Goal: Task Accomplishment & Management: Manage account settings

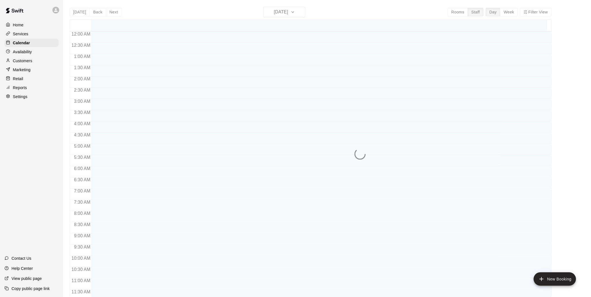
scroll to position [266, 0]
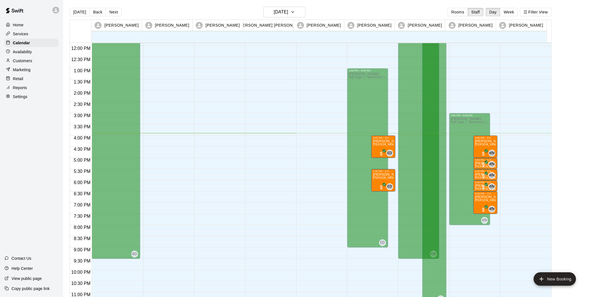
click at [24, 91] on p "Reports" at bounding box center [20, 88] width 14 height 6
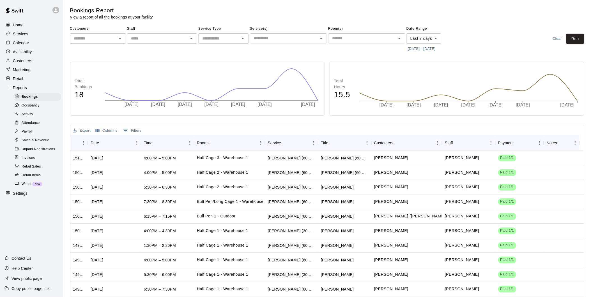
click at [121, 38] on icon "Open" at bounding box center [120, 38] width 7 height 7
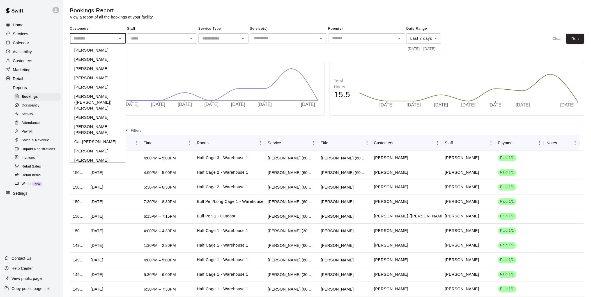
click at [167, 52] on div "Staff ​" at bounding box center [162, 38] width 70 height 29
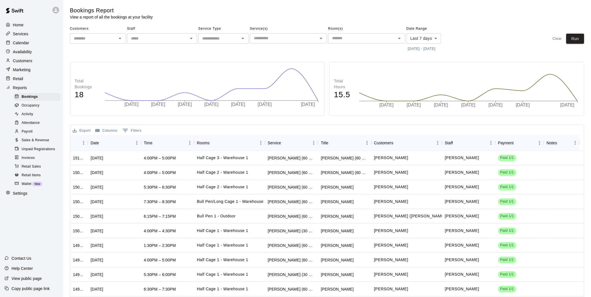
click at [135, 51] on div "Staff ​" at bounding box center [162, 38] width 70 height 29
click at [121, 42] on button "Open" at bounding box center [120, 38] width 8 height 8
click at [281, 19] on div "Bookings Report View a report of all the bookings at your facility" at bounding box center [224, 13] width 308 height 13
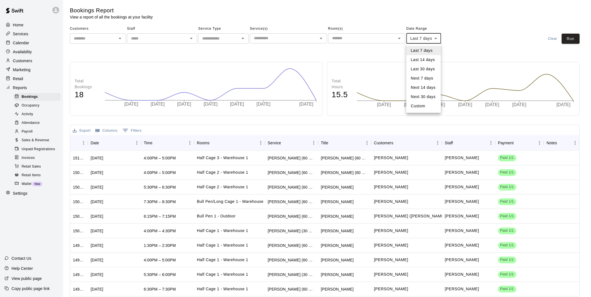
click at [437, 38] on body "Home Services Calendar Availability Customers Marketing Retail Reports Bookings…" at bounding box center [295, 161] width 591 height 323
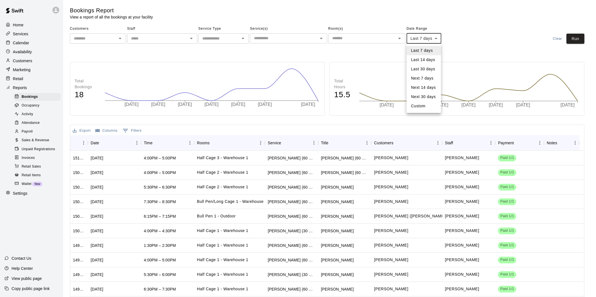
click at [427, 69] on li "Last 30 days" at bounding box center [423, 68] width 34 height 9
type input "*****"
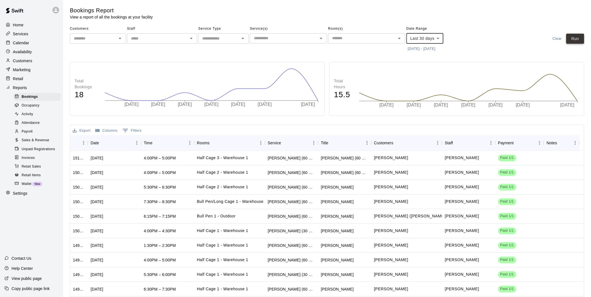
click at [580, 43] on button "Run" at bounding box center [575, 39] width 18 height 10
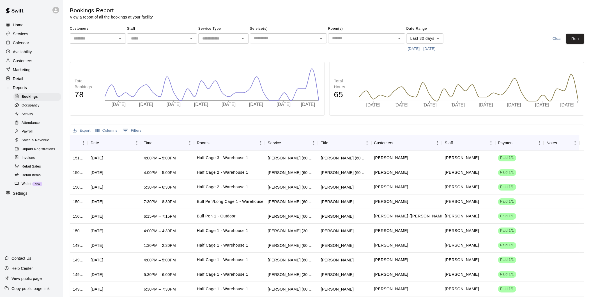
click at [437, 49] on button "9/10/2025 - 10/10/2025" at bounding box center [421, 49] width 31 height 9
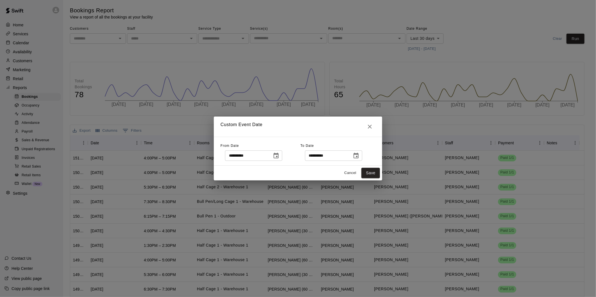
click at [278, 154] on icon "Choose date, selected date is Sep 10, 2025" at bounding box center [275, 156] width 5 height 6
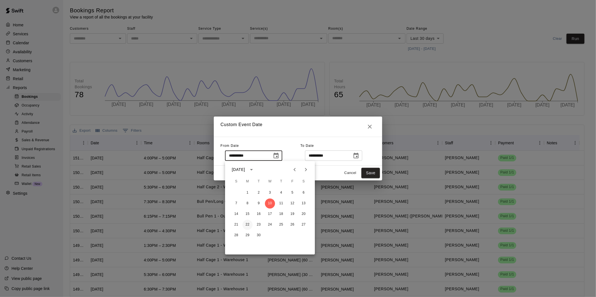
click at [246, 226] on button "22" at bounding box center [247, 225] width 10 height 10
type input "**********"
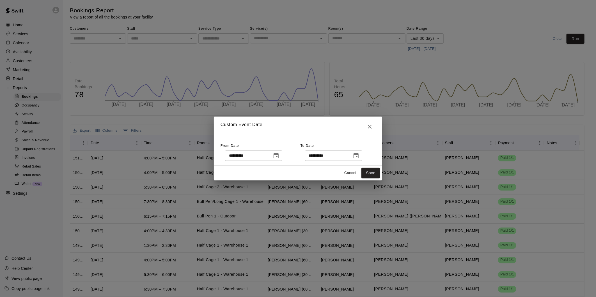
click at [359, 155] on icon "Choose date, selected date is Oct 10, 2025" at bounding box center [355, 156] width 7 height 7
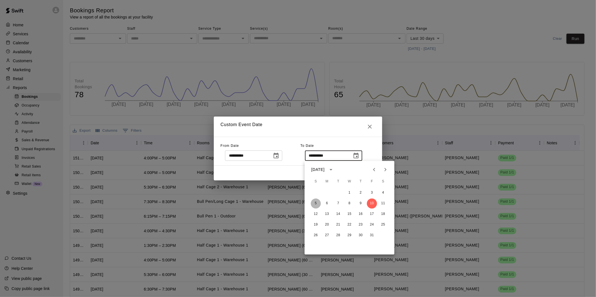
click at [319, 203] on button "5" at bounding box center [316, 204] width 10 height 10
type input "**********"
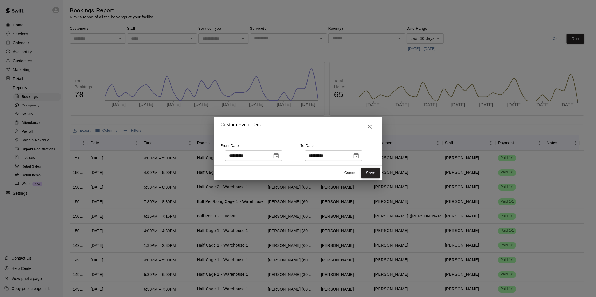
click at [372, 169] on button "Save" at bounding box center [370, 173] width 19 height 10
type input "******"
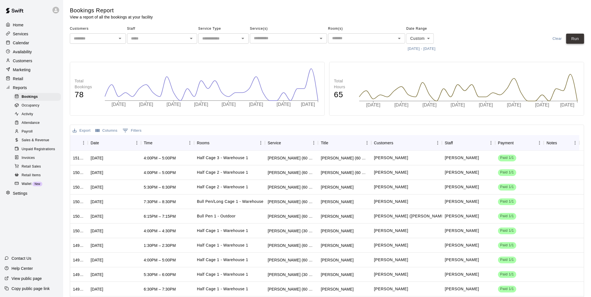
click at [577, 36] on button "Run" at bounding box center [575, 39] width 18 height 10
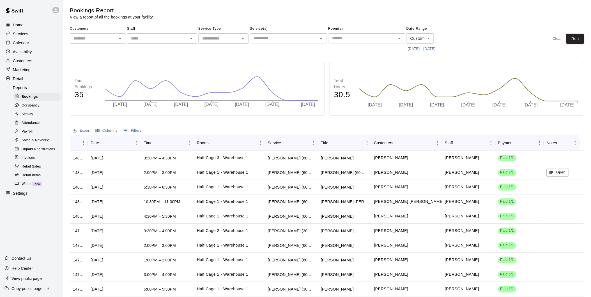
click at [83, 133] on button "Export" at bounding box center [81, 130] width 21 height 9
click at [96, 142] on li "Download as CSV" at bounding box center [92, 141] width 43 height 9
click at [37, 118] on div "Activity" at bounding box center [36, 114] width 47 height 8
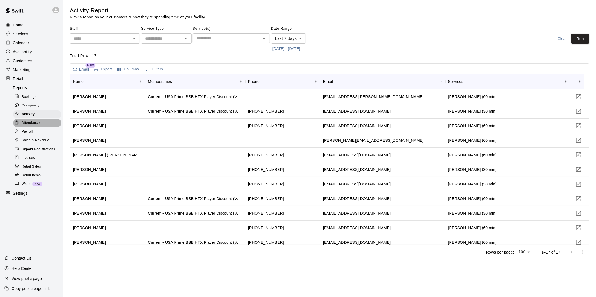
click at [37, 126] on span "Attendance" at bounding box center [31, 123] width 18 height 6
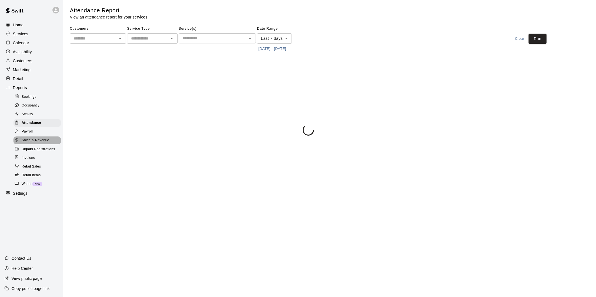
click at [40, 143] on span "Sales & Revenue" at bounding box center [36, 141] width 28 height 6
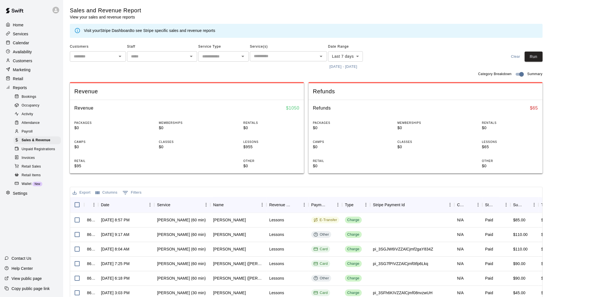
click at [359, 66] on button "[DATE] - [DATE]" at bounding box center [343, 67] width 31 height 9
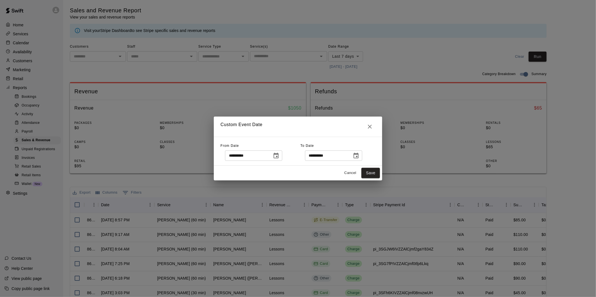
click at [359, 158] on icon "Choose date, selected date is Oct 10, 2025" at bounding box center [355, 156] width 7 height 7
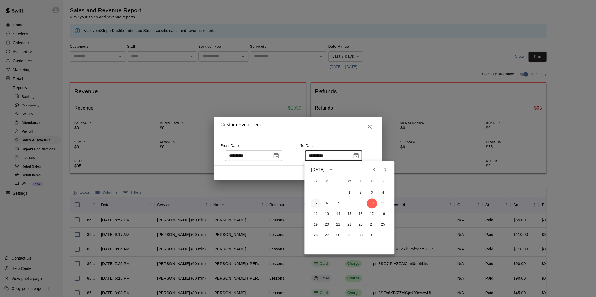
click at [315, 206] on button "5" at bounding box center [316, 204] width 10 height 10
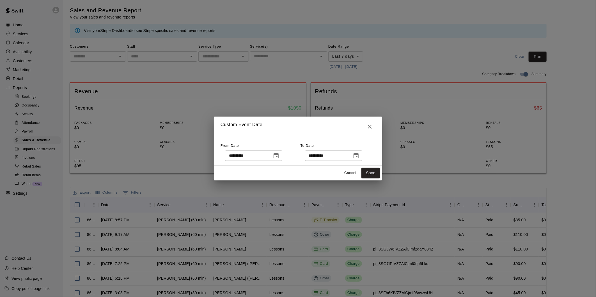
type input "**********"
click at [279, 151] on button "Choose date, selected date is Oct 3, 2025" at bounding box center [275, 155] width 11 height 11
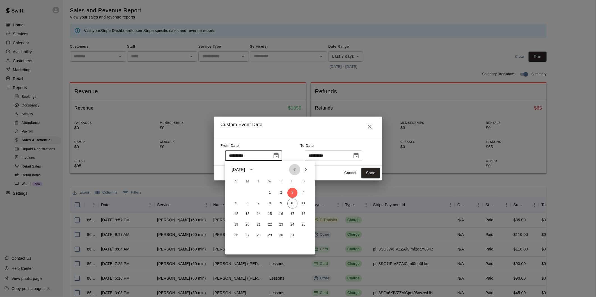
drag, startPoint x: 293, startPoint y: 169, endPoint x: 288, endPoint y: 184, distance: 15.9
click at [294, 169] on icon "Previous month" at bounding box center [294, 169] width 7 height 7
click at [248, 224] on button "22" at bounding box center [247, 225] width 10 height 10
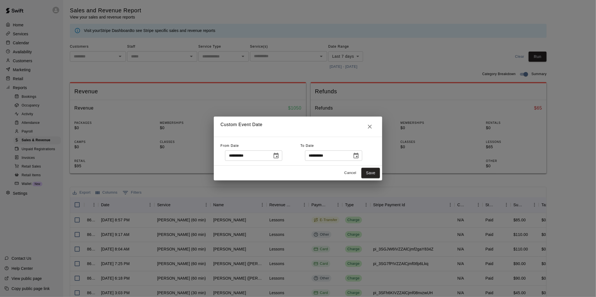
type input "**********"
click at [374, 175] on button "Save" at bounding box center [370, 173] width 19 height 10
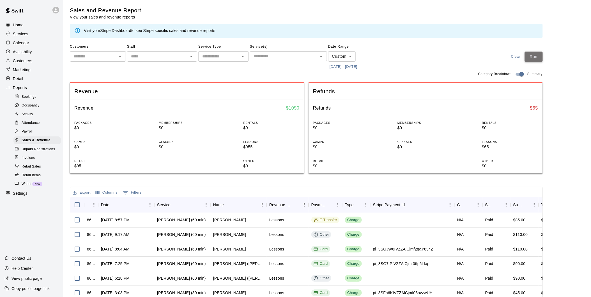
click at [542, 58] on button "Run" at bounding box center [534, 57] width 18 height 10
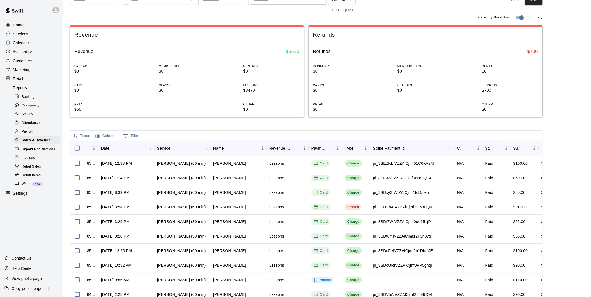
scroll to position [88, 0]
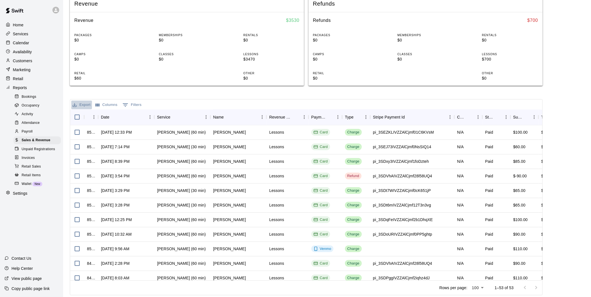
click at [82, 107] on button "Export" at bounding box center [81, 105] width 21 height 9
click at [82, 117] on li "Download as CSV" at bounding box center [92, 115] width 43 height 9
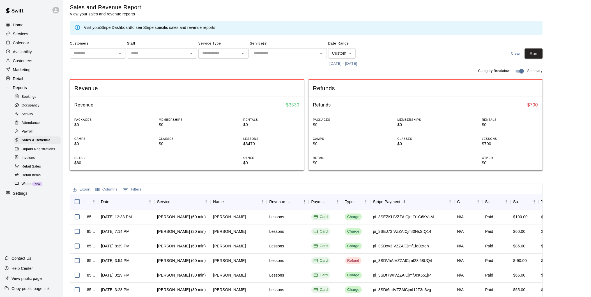
scroll to position [0, 0]
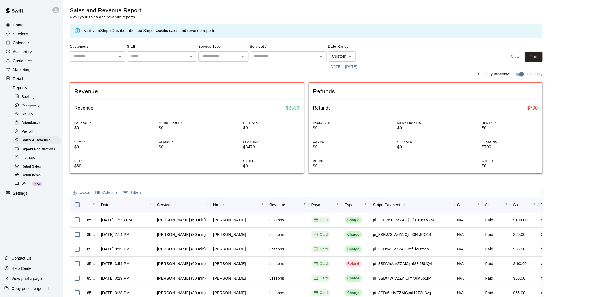
click at [352, 64] on button "9/22/2025 - 10/5/2025" at bounding box center [343, 67] width 31 height 9
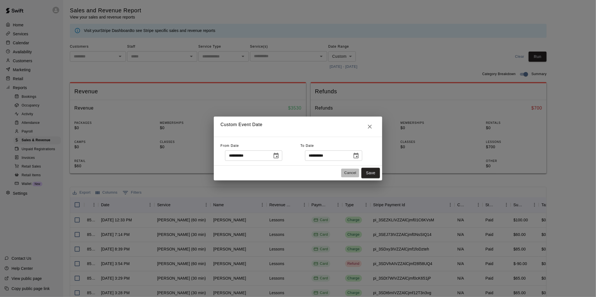
click at [355, 174] on button "Cancel" at bounding box center [350, 173] width 18 height 9
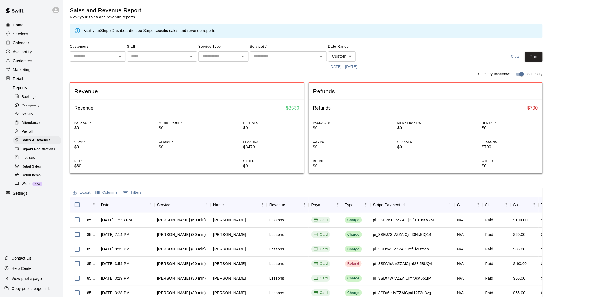
click at [514, 56] on button "Clear" at bounding box center [516, 57] width 18 height 10
type input "****"
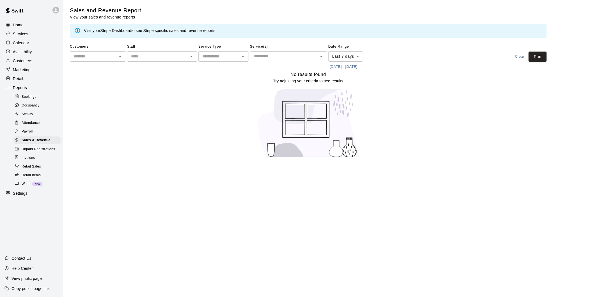
click at [104, 58] on input "text" at bounding box center [93, 56] width 43 height 7
click at [84, 68] on li "[PERSON_NAME]" at bounding box center [98, 68] width 56 height 9
type input "**********"
click at [546, 56] on button "Run" at bounding box center [537, 57] width 18 height 10
click at [359, 57] on body "**********" at bounding box center [298, 82] width 596 height 165
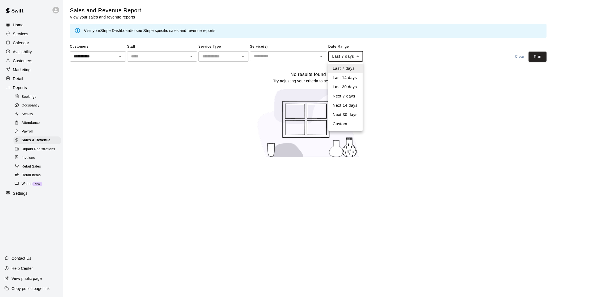
click at [342, 121] on li "Custom" at bounding box center [345, 123] width 34 height 9
type input "******"
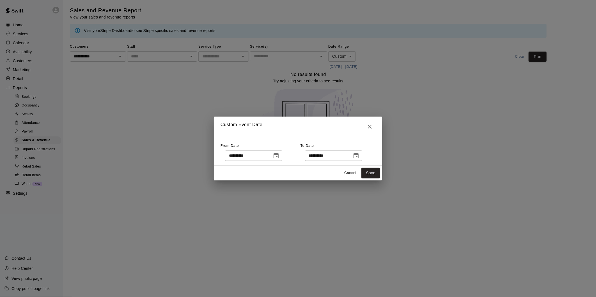
click at [279, 157] on icon "Choose date, selected date is Oct 3, 2025" at bounding box center [276, 156] width 7 height 7
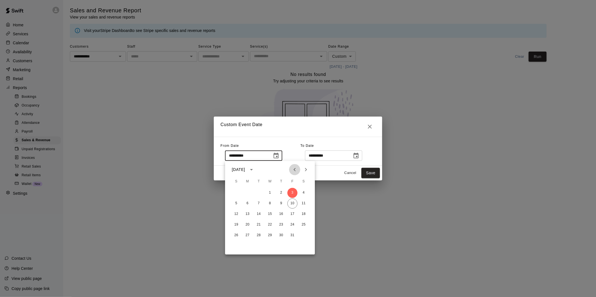
click at [295, 170] on icon "Previous month" at bounding box center [294, 169] width 7 height 7
drag, startPoint x: 257, startPoint y: 192, endPoint x: 320, endPoint y: 186, distance: 63.4
click at [257, 193] on button "1" at bounding box center [258, 193] width 10 height 10
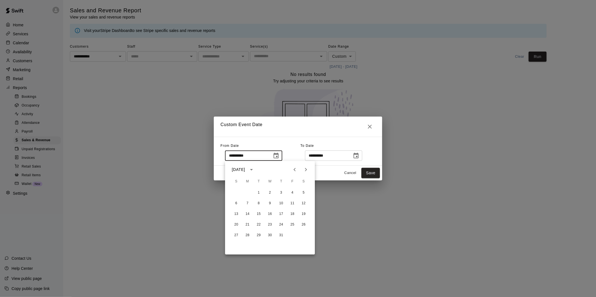
type input "**********"
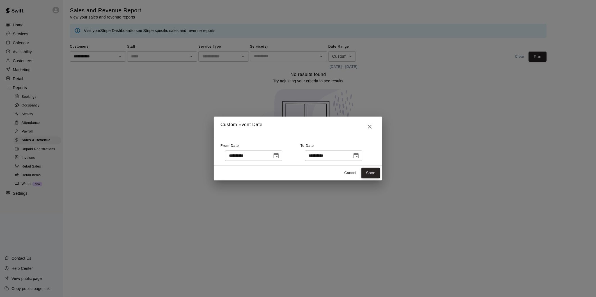
click at [373, 174] on button "Save" at bounding box center [370, 173] width 19 height 10
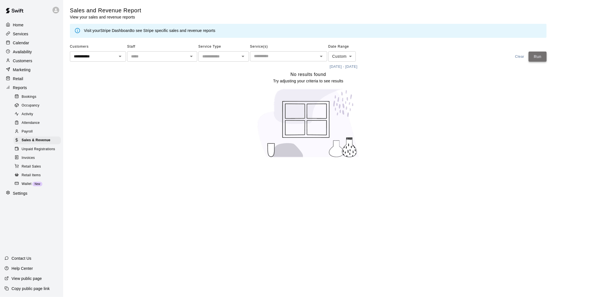
click at [541, 55] on button "Run" at bounding box center [537, 57] width 18 height 10
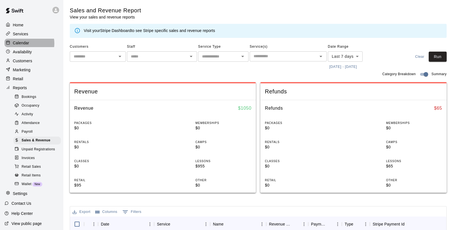
click at [27, 44] on p "Calendar" at bounding box center [21, 43] width 16 height 6
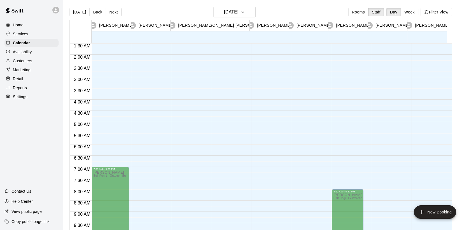
scroll to position [220, 0]
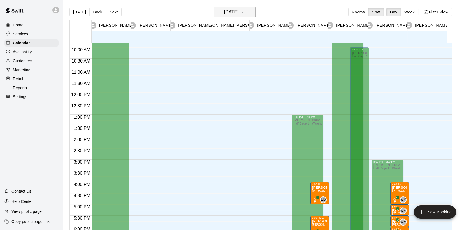
click at [245, 14] on icon "button" at bounding box center [243, 12] width 4 height 7
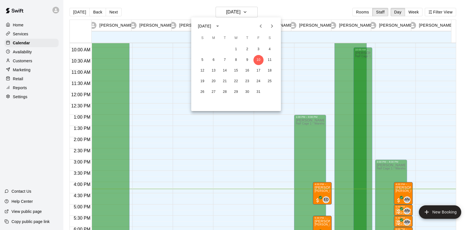
click at [262, 27] on icon "Previous month" at bounding box center [260, 26] width 7 height 7
click at [213, 83] on button "22" at bounding box center [214, 81] width 10 height 10
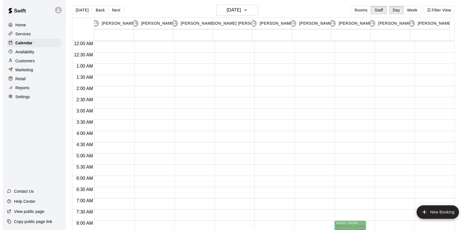
scroll to position [0, 0]
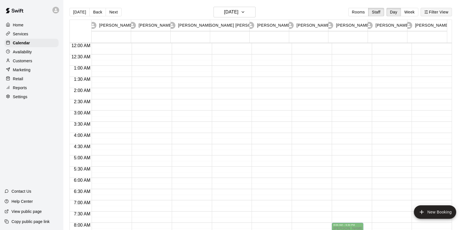
click at [445, 13] on button "Filter View" at bounding box center [436, 12] width 31 height 8
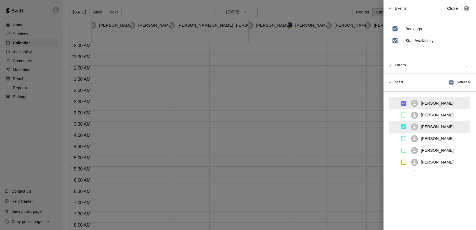
click at [352, 10] on div at bounding box center [238, 115] width 476 height 230
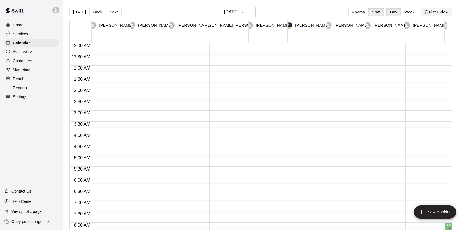
click at [445, 13] on button "Filter View" at bounding box center [436, 12] width 31 height 8
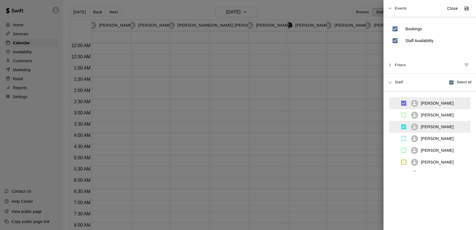
click at [352, 18] on div at bounding box center [238, 115] width 476 height 230
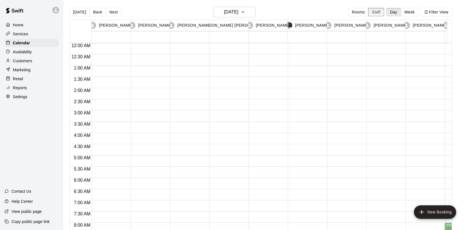
click at [384, 12] on button "Staff" at bounding box center [376, 12] width 16 height 8
click at [448, 11] on button "Filter View" at bounding box center [436, 12] width 31 height 8
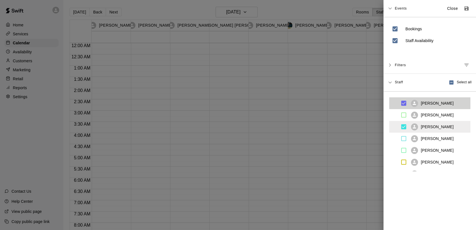
click at [440, 103] on p "[PERSON_NAME]" at bounding box center [437, 103] width 33 height 6
click at [432, 127] on p "[PERSON_NAME]" at bounding box center [437, 127] width 33 height 6
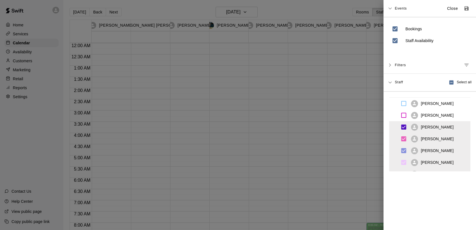
scroll to position [209, 0]
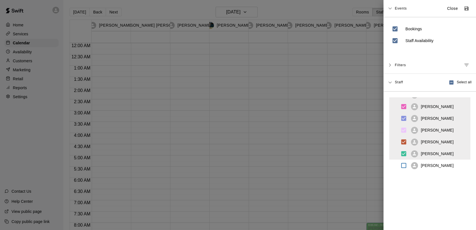
click at [431, 157] on div "[PERSON_NAME]" at bounding box center [432, 153] width 43 height 7
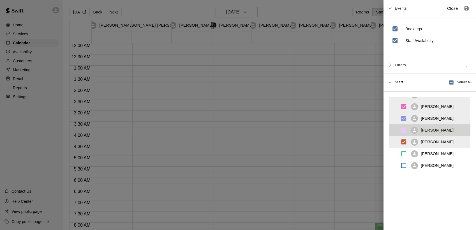
click at [431, 133] on p "[PERSON_NAME]" at bounding box center [437, 130] width 33 height 6
click at [429, 120] on p "[PERSON_NAME]" at bounding box center [437, 119] width 33 height 6
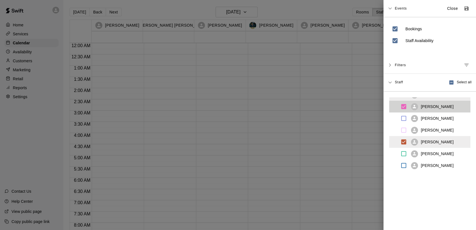
click at [429, 110] on div "[PERSON_NAME]" at bounding box center [433, 107] width 70 height 12
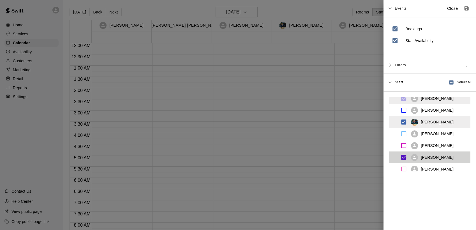
click at [429, 151] on div "[PERSON_NAME]" at bounding box center [433, 157] width 70 height 12
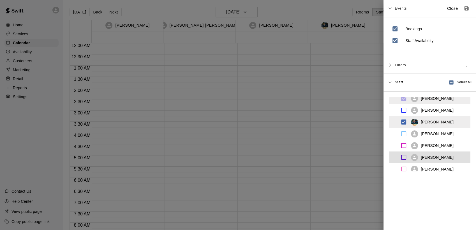
click at [434, 121] on p "[PERSON_NAME]" at bounding box center [437, 122] width 33 height 6
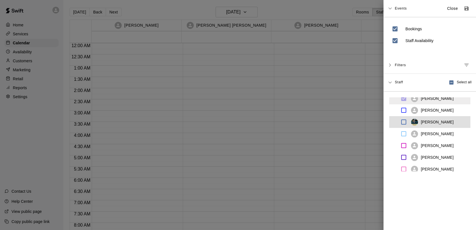
scroll to position [84, 0]
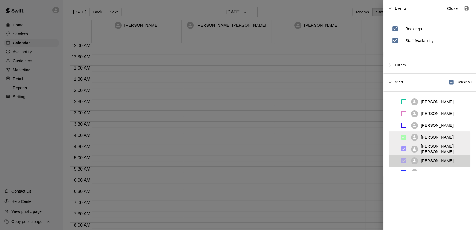
drag, startPoint x: 429, startPoint y: 161, endPoint x: 435, endPoint y: 149, distance: 13.4
click at [430, 161] on p "[PERSON_NAME]" at bounding box center [437, 161] width 33 height 6
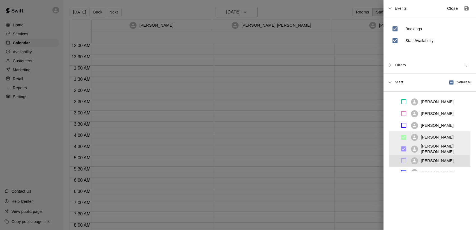
click at [435, 147] on p "[PERSON_NAME] [PERSON_NAME]" at bounding box center [444, 148] width 47 height 11
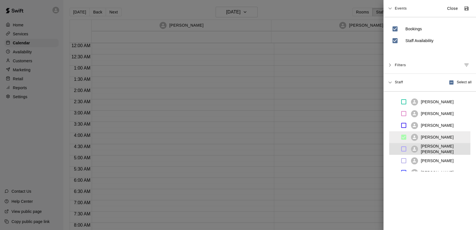
click at [434, 136] on p "[PERSON_NAME]" at bounding box center [437, 137] width 33 height 6
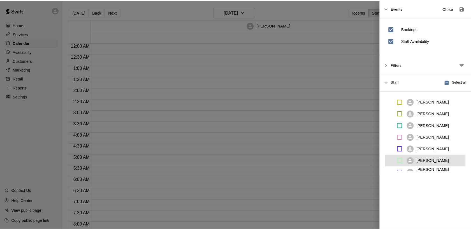
scroll to position [0, 0]
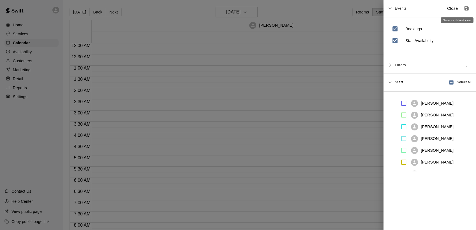
click at [462, 10] on button "Save as default view" at bounding box center [467, 8] width 10 height 10
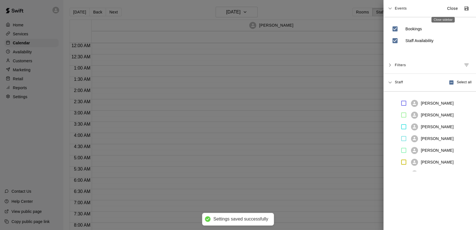
click at [447, 8] on p "Close" at bounding box center [452, 9] width 11 height 6
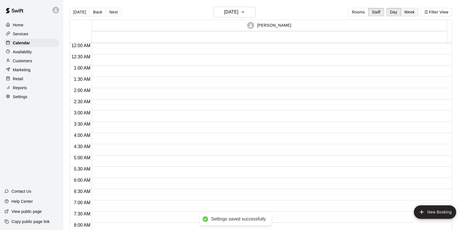
click at [415, 11] on button "Week" at bounding box center [410, 12] width 18 height 8
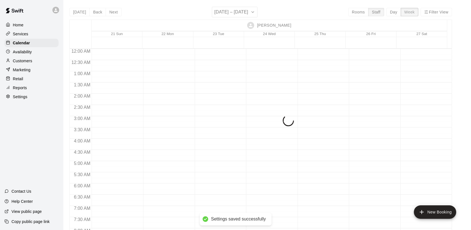
scroll to position [350, 0]
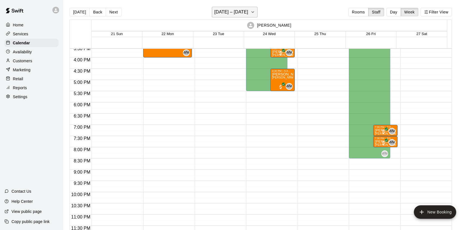
click at [255, 13] on icon "button" at bounding box center [253, 12] width 4 height 7
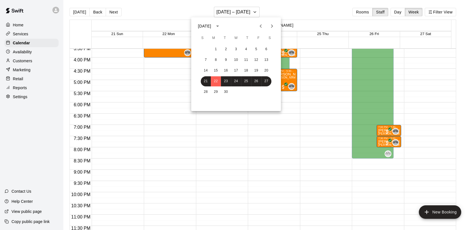
click at [307, 12] on div at bounding box center [238, 115] width 476 height 230
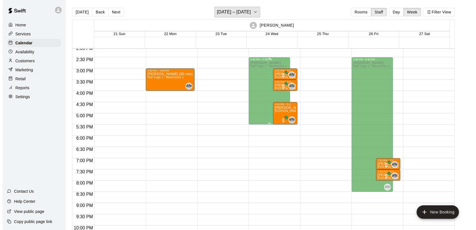
scroll to position [288, 0]
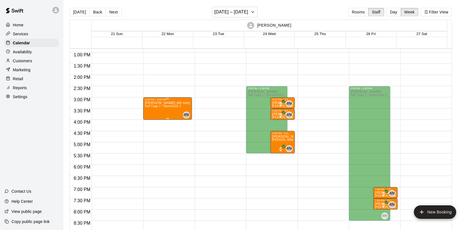
click at [173, 105] on span "Half Cage 1 - Warehouse 1" at bounding box center [163, 106] width 36 height 3
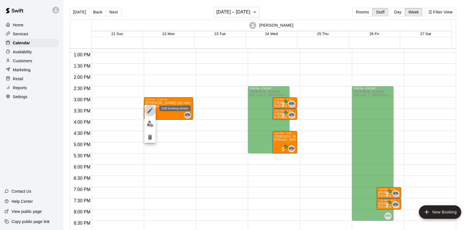
click at [148, 111] on icon "edit" at bounding box center [149, 110] width 5 height 5
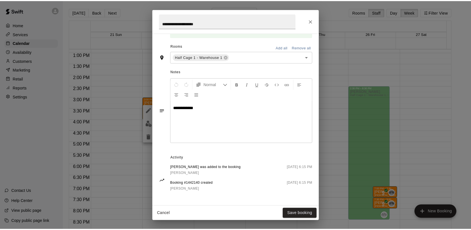
scroll to position [0, 0]
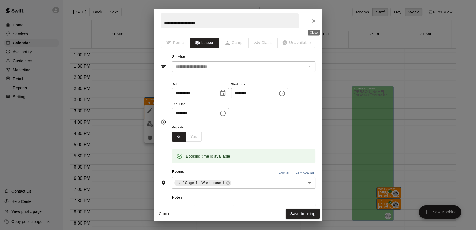
click at [314, 22] on icon "Close" at bounding box center [314, 21] width 6 height 6
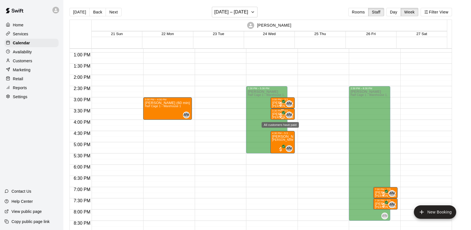
click at [278, 113] on span "All customers have paid" at bounding box center [281, 116] width 6 height 6
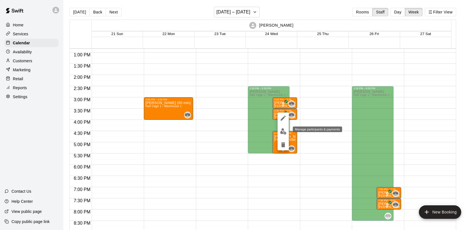
click at [281, 133] on img "edit" at bounding box center [283, 131] width 6 height 6
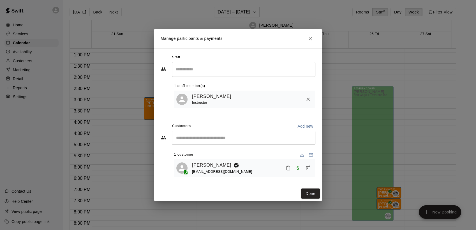
click at [309, 39] on icon "Close" at bounding box center [310, 38] width 3 height 3
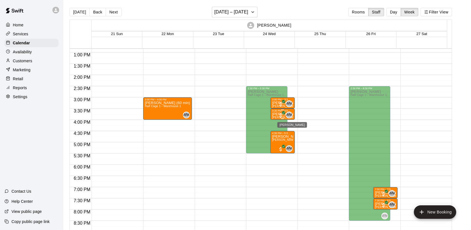
click at [287, 114] on span "WM" at bounding box center [289, 115] width 6 height 6
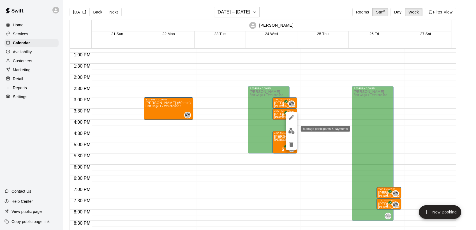
click at [291, 128] on img "edit" at bounding box center [291, 131] width 6 height 6
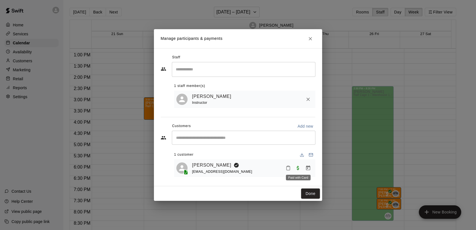
click at [298, 167] on span "Paid with Card" at bounding box center [298, 167] width 10 height 5
click at [296, 170] on span "Paid with Card" at bounding box center [298, 167] width 10 height 5
click at [298, 169] on span "Paid with Card" at bounding box center [298, 167] width 10 height 5
click at [306, 169] on icon "Manage bookings & payment" at bounding box center [308, 167] width 4 height 5
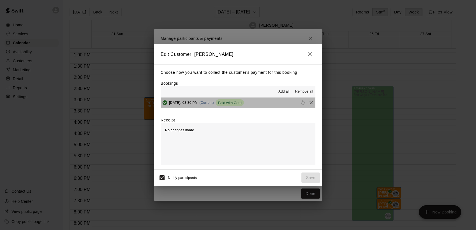
click at [244, 104] on span "Paid with Card" at bounding box center [230, 103] width 28 height 4
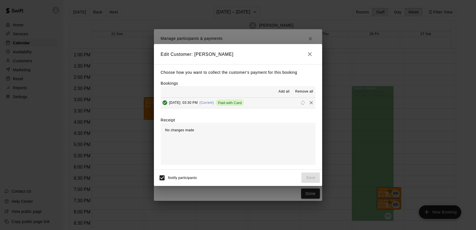
click at [198, 102] on span "Wednesday, September 24: 03:30 PM" at bounding box center [183, 103] width 29 height 4
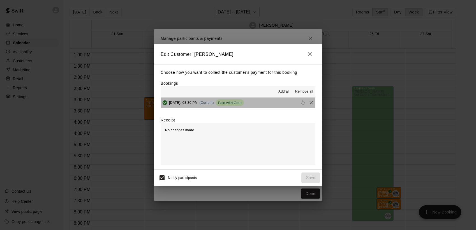
click at [214, 104] on span "(Current)" at bounding box center [206, 103] width 15 height 4
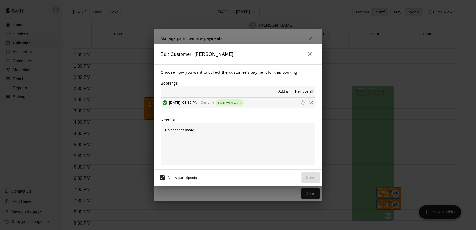
click at [179, 129] on span "No changes made" at bounding box center [179, 130] width 29 height 4
click at [244, 105] on span "Paid with Card" at bounding box center [230, 103] width 28 height 4
click at [244, 100] on div "Paid with Card" at bounding box center [230, 102] width 28 height 7
click at [214, 103] on span "(Current)" at bounding box center [206, 103] width 15 height 4
click at [198, 100] on div "Wednesday, September 24: 03:30 PM (Current) Paid with Card" at bounding box center [202, 102] width 83 height 8
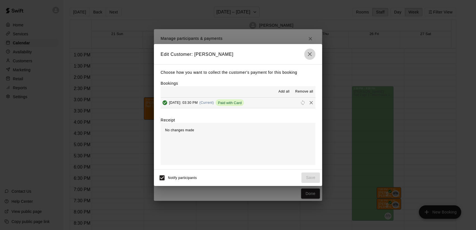
click at [310, 54] on icon "button" at bounding box center [309, 54] width 7 height 7
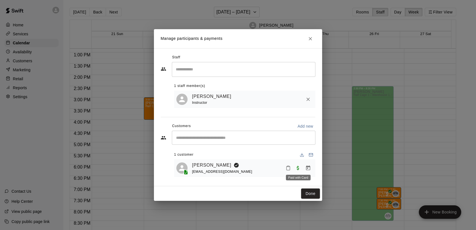
click at [298, 169] on span "Paid with Card" at bounding box center [298, 167] width 10 height 5
click at [298, 168] on span "Paid with Card" at bounding box center [298, 167] width 10 height 5
drag, startPoint x: 298, startPoint y: 168, endPoint x: 288, endPoint y: 170, distance: 9.5
click at [288, 170] on icon "Mark attendance" at bounding box center [288, 167] width 5 height 5
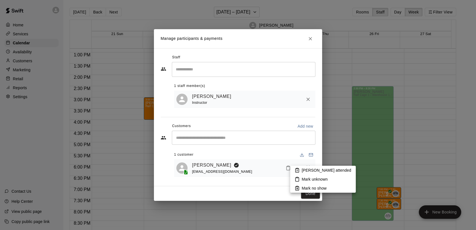
drag, startPoint x: 287, startPoint y: 151, endPoint x: 288, endPoint y: 155, distance: 4.1
click at [287, 151] on div at bounding box center [238, 115] width 476 height 230
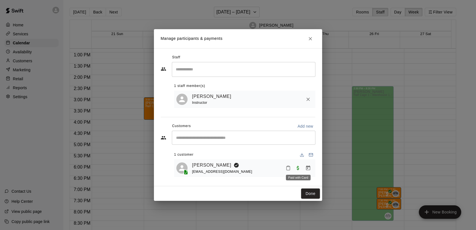
click at [298, 170] on span "Paid with Card" at bounding box center [298, 167] width 10 height 5
click at [298, 169] on span "Paid with Card" at bounding box center [298, 167] width 10 height 5
drag, startPoint x: 298, startPoint y: 169, endPoint x: 308, endPoint y: 168, distance: 9.9
click at [308, 168] on icon "Manage bookings & payment" at bounding box center [308, 168] width 6 height 6
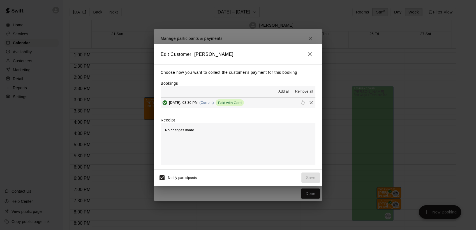
click at [244, 103] on span "Paid with Card" at bounding box center [230, 103] width 28 height 4
click at [214, 102] on span "(Current)" at bounding box center [206, 103] width 15 height 4
click at [309, 52] on icon "button" at bounding box center [309, 54] width 7 height 7
click at [309, 52] on button "button" at bounding box center [309, 54] width 11 height 11
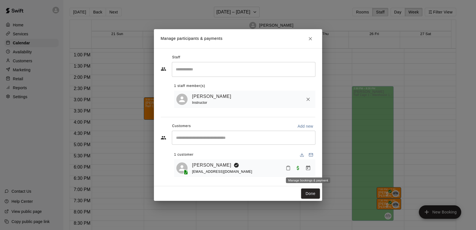
click at [309, 168] on icon "Manage bookings & payment" at bounding box center [308, 168] width 6 height 6
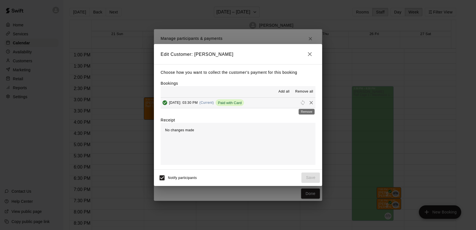
click at [308, 104] on icon "Remove" at bounding box center [311, 103] width 6 height 6
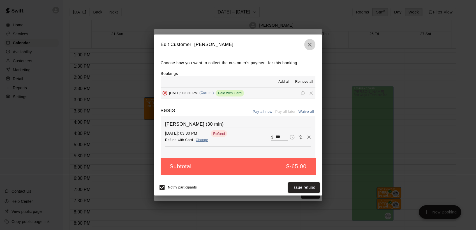
click at [311, 43] on icon "button" at bounding box center [309, 44] width 7 height 7
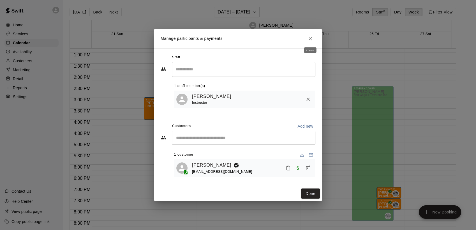
click at [313, 38] on icon "Close" at bounding box center [311, 39] width 6 height 6
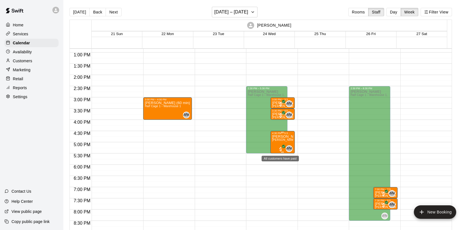
drag, startPoint x: 280, startPoint y: 149, endPoint x: 287, endPoint y: 159, distance: 11.6
click at [280, 149] on span "All customers have paid" at bounding box center [281, 149] width 6 height 6
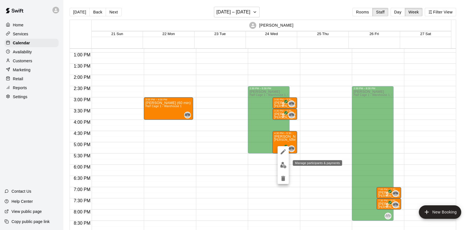
click at [283, 165] on img "edit" at bounding box center [283, 165] width 6 height 6
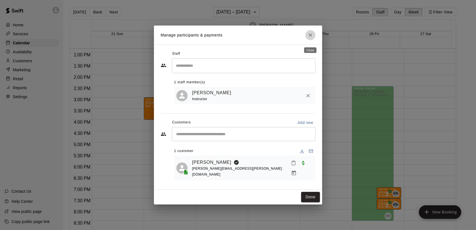
drag, startPoint x: 312, startPoint y: 37, endPoint x: 297, endPoint y: 144, distance: 108.2
click at [297, 144] on div "Manage participants & payments Staff ​ 1 staff member(s) Wilmy Marrero Instruct…" at bounding box center [238, 115] width 168 height 179
click at [298, 165] on span "Paid with Card" at bounding box center [303, 162] width 10 height 5
click at [308, 169] on div "Email participants" at bounding box center [311, 164] width 30 height 10
click at [297, 170] on icon "Manage bookings & payment" at bounding box center [294, 173] width 6 height 6
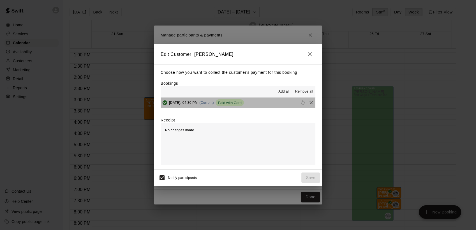
click at [244, 103] on span "Paid with Card" at bounding box center [230, 103] width 28 height 4
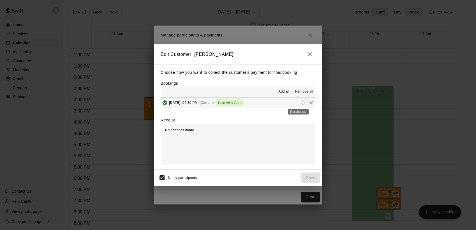
click at [299, 105] on div "Reschedule" at bounding box center [298, 110] width 22 height 10
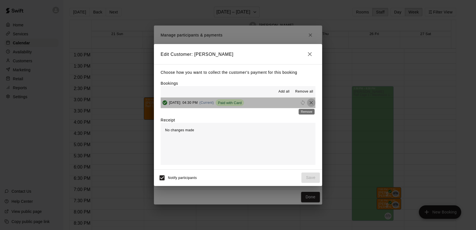
click at [308, 104] on icon "Remove" at bounding box center [311, 103] width 6 height 6
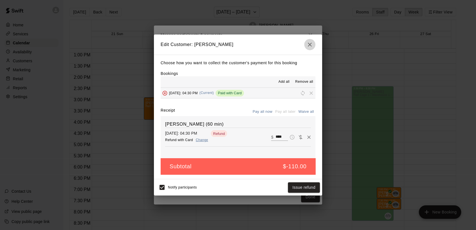
click at [312, 45] on icon "button" at bounding box center [309, 44] width 7 height 7
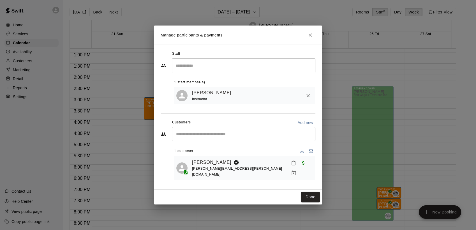
click at [312, 38] on icon "Close" at bounding box center [311, 35] width 6 height 6
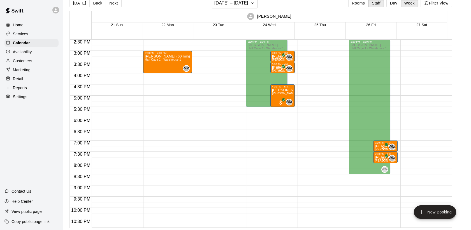
scroll to position [350, 0]
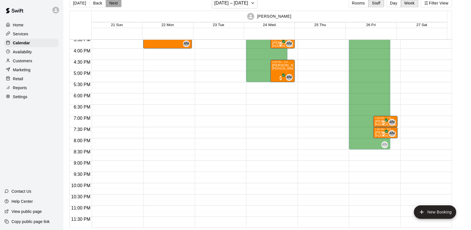
click at [111, 3] on button "Next" at bounding box center [114, 3] width 16 height 8
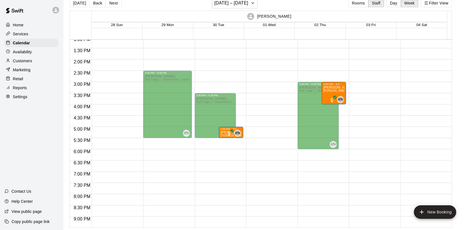
scroll to position [288, 0]
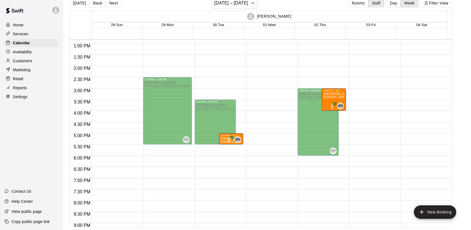
click at [24, 91] on p "Reports" at bounding box center [20, 88] width 14 height 6
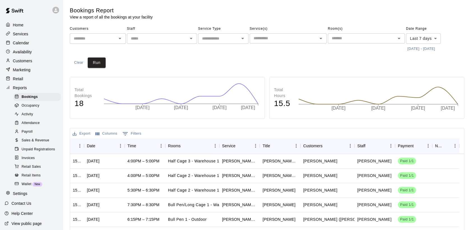
click at [437, 51] on button "[DATE] - [DATE]" at bounding box center [421, 49] width 31 height 9
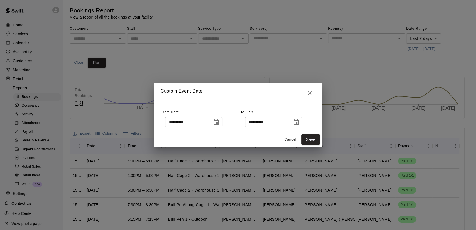
click at [220, 124] on icon "Choose date, selected date is Oct 3, 2025" at bounding box center [216, 122] width 7 height 7
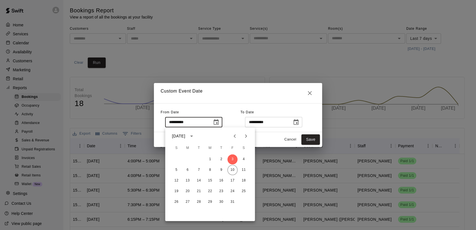
click at [236, 135] on icon "Previous month" at bounding box center [234, 136] width 7 height 7
click at [199, 159] on button "1" at bounding box center [199, 159] width 10 height 10
type input "**********"
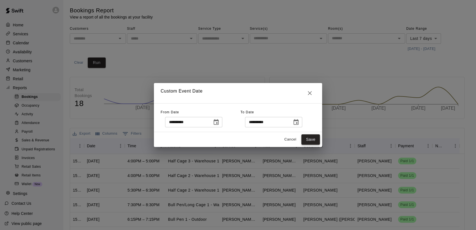
click at [316, 140] on button "Save" at bounding box center [310, 139] width 19 height 10
type input "******"
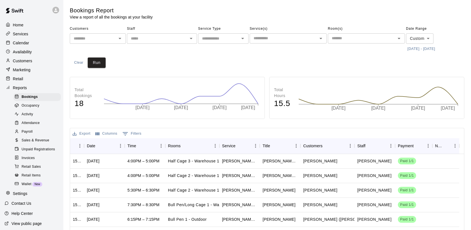
click at [106, 136] on button "Columns" at bounding box center [106, 133] width 25 height 9
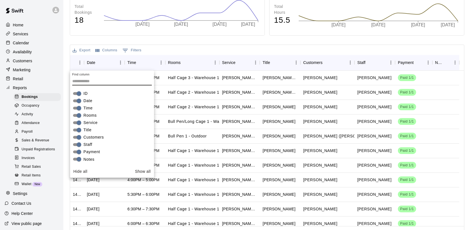
scroll to position [93, 0]
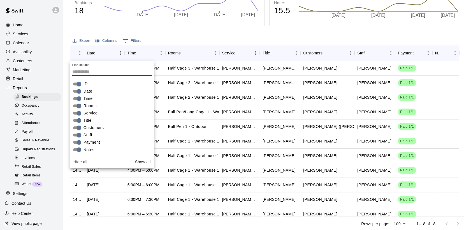
click at [144, 162] on button "Show all" at bounding box center [143, 162] width 20 height 10
click at [190, 39] on div "Export Columns 0 Filters" at bounding box center [267, 40] width 394 height 10
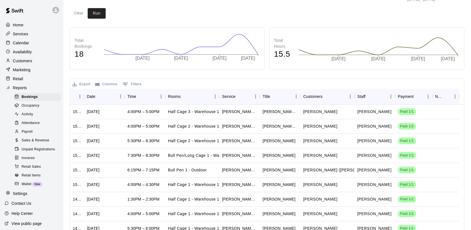
scroll to position [31, 0]
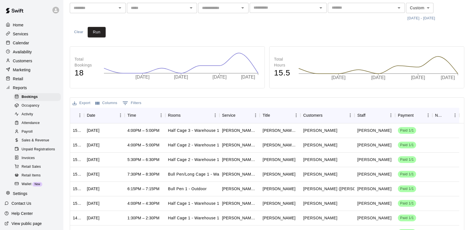
click at [131, 104] on button "0 Filters" at bounding box center [132, 103] width 22 height 9
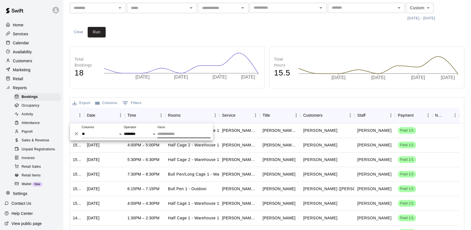
click at [131, 104] on button "0 Filters" at bounding box center [132, 103] width 22 height 9
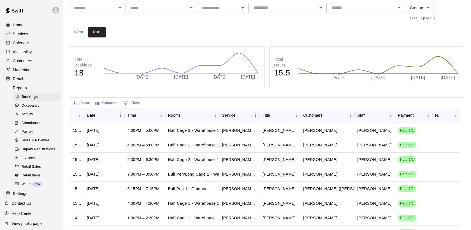
click at [114, 104] on button "Columns" at bounding box center [106, 103] width 25 height 9
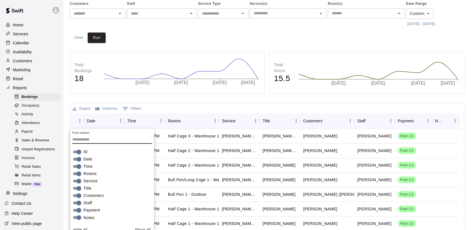
scroll to position [0, 0]
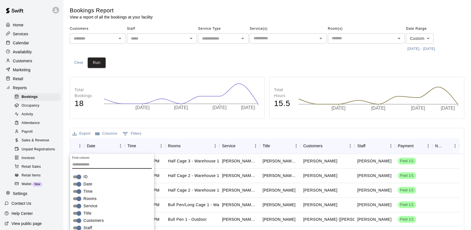
click at [168, 133] on div "Export Columns 0 Filters" at bounding box center [267, 133] width 394 height 10
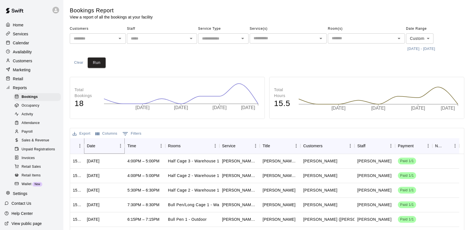
click at [97, 146] on icon "Sort" at bounding box center [99, 145] width 5 height 5
click at [99, 146] on icon "Sort" at bounding box center [99, 145] width 5 height 5
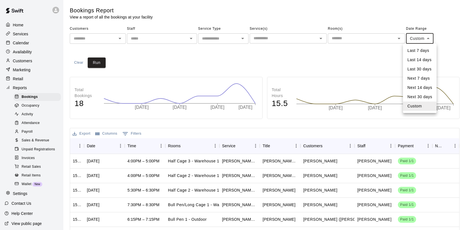
click at [432, 37] on body "Home Services Calendar Availability Customers Marketing Retail Reports Bookings…" at bounding box center [235, 163] width 471 height 326
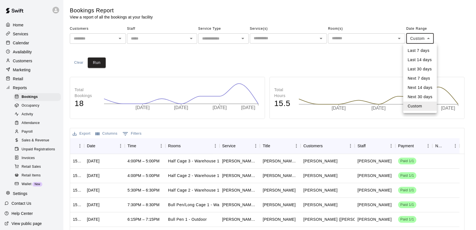
click at [419, 107] on li "Custom" at bounding box center [420, 106] width 34 height 9
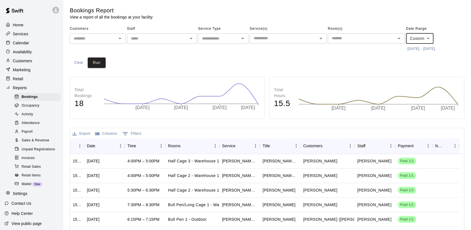
click at [431, 41] on body "Home Services Calendar Availability Customers Marketing Retail Reports Bookings…" at bounding box center [235, 163] width 471 height 326
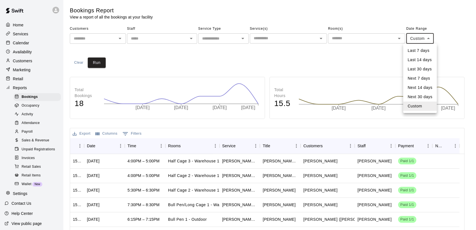
click at [367, 57] on div at bounding box center [238, 115] width 476 height 230
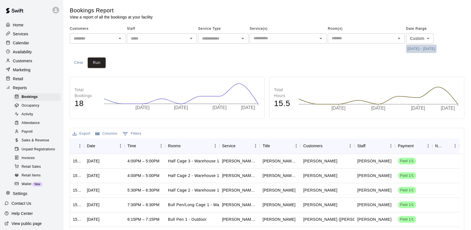
click at [427, 50] on button "[DATE] - [DATE]" at bounding box center [421, 49] width 31 height 9
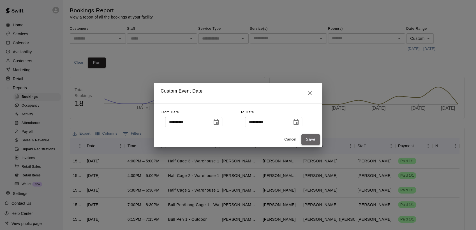
click at [313, 139] on button "Save" at bounding box center [310, 139] width 19 height 10
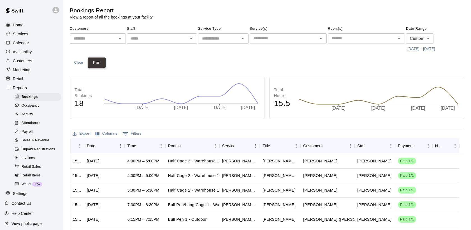
click at [99, 65] on button "Run" at bounding box center [97, 62] width 18 height 10
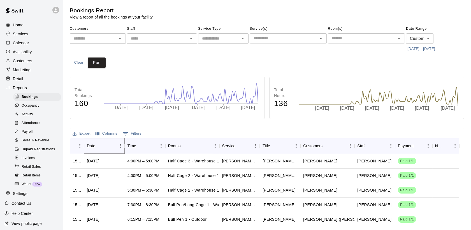
click at [97, 148] on icon "Sort" at bounding box center [99, 145] width 5 height 5
click at [98, 146] on icon "Sort" at bounding box center [99, 145] width 5 height 5
click at [98, 146] on icon "Sort" at bounding box center [99, 145] width 3 height 3
click at [98, 146] on icon "Sort" at bounding box center [99, 145] width 5 height 5
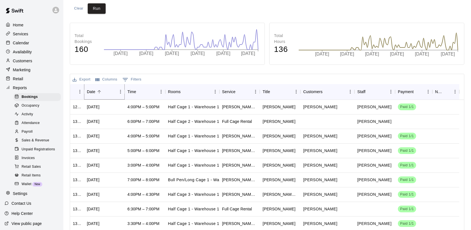
scroll to position [62, 0]
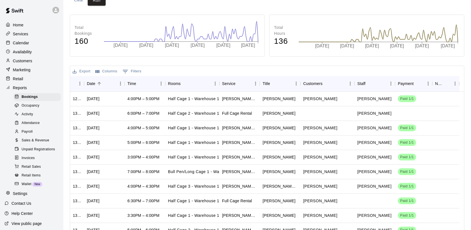
click at [82, 71] on button "Export" at bounding box center [81, 71] width 21 height 9
click at [78, 82] on li "Download as CSV" at bounding box center [92, 82] width 43 height 9
click at [253, 72] on div "Export Columns 0 Filters" at bounding box center [267, 71] width 394 height 10
click at [30, 44] on div "Calendar" at bounding box center [31, 43] width 54 height 8
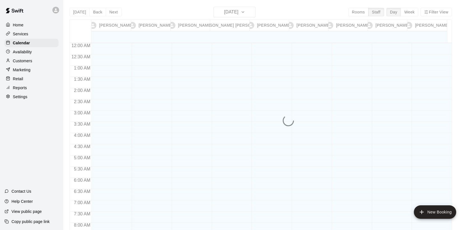
scroll to position [345, 0]
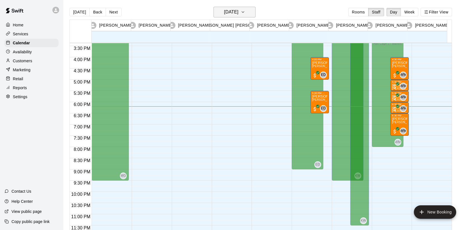
click at [253, 13] on button "[DATE]" at bounding box center [235, 12] width 42 height 11
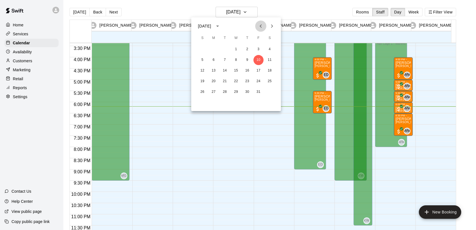
click at [259, 25] on icon "Previous month" at bounding box center [260, 26] width 7 height 7
click at [215, 71] on button "11" at bounding box center [214, 71] width 10 height 10
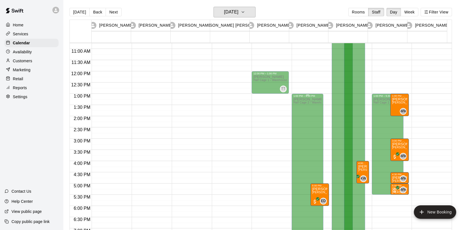
scroll to position [220, 0]
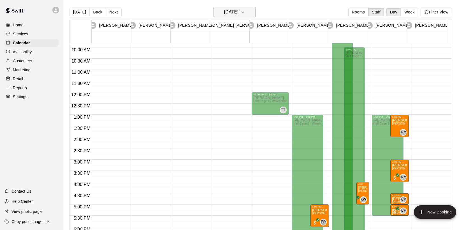
click at [245, 11] on icon "button" at bounding box center [243, 12] width 4 height 7
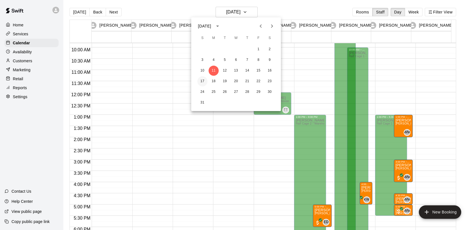
click at [202, 82] on button "17" at bounding box center [202, 81] width 10 height 10
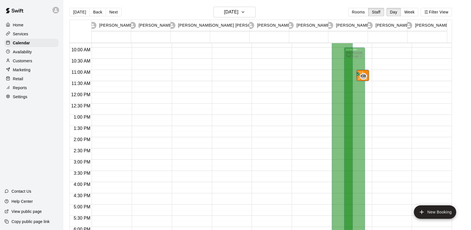
click at [248, 17] on div "Today Back Next Sunday Aug 17 Rooms Staff Day Week Filter View" at bounding box center [261, 13] width 383 height 13
click at [245, 15] on icon "button" at bounding box center [243, 12] width 4 height 7
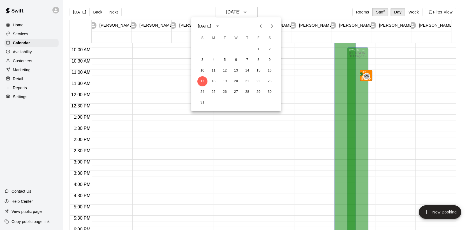
click at [273, 30] on button "Next month" at bounding box center [271, 25] width 11 height 11
click at [237, 70] on button "17" at bounding box center [236, 71] width 10 height 10
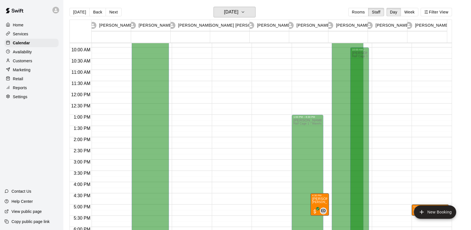
scroll to position [283, 0]
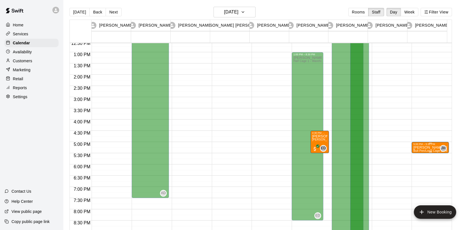
click at [426, 147] on p "Jesse Holiday (30 min)" at bounding box center [431, 147] width 34 height 0
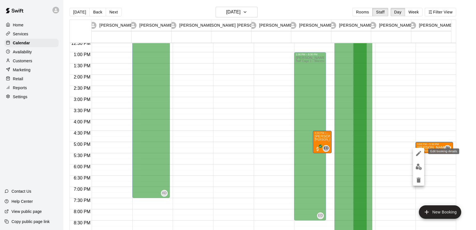
click at [418, 153] on icon "edit" at bounding box center [418, 153] width 5 height 5
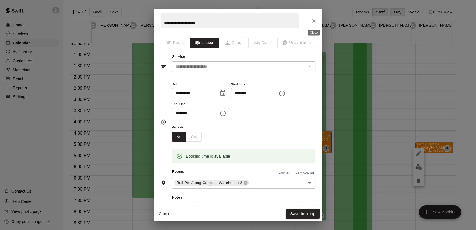
click at [315, 23] on icon "Close" at bounding box center [314, 21] width 6 height 6
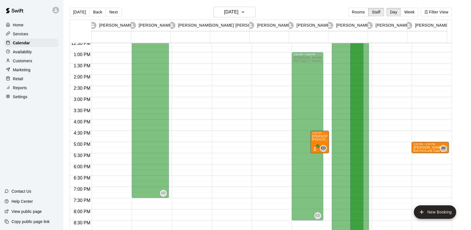
click at [230, 97] on div at bounding box center [230, 30] width 37 height 538
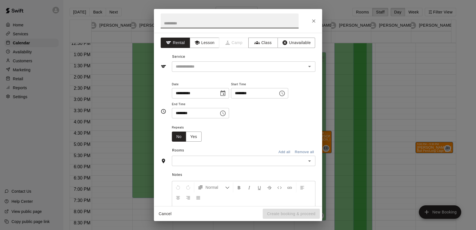
click at [257, 14] on input "text" at bounding box center [230, 20] width 138 height 15
click at [312, 17] on button "Close" at bounding box center [314, 21] width 10 height 10
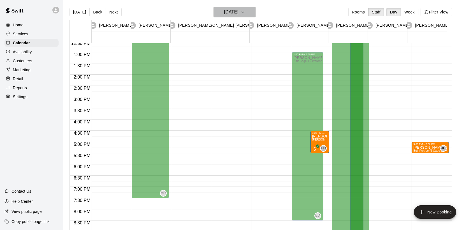
click at [245, 14] on icon "button" at bounding box center [243, 12] width 4 height 7
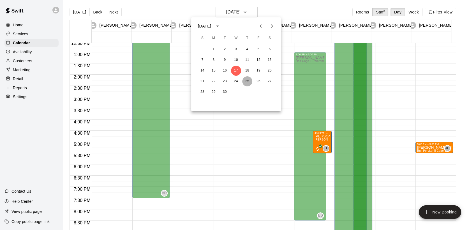
click at [246, 84] on button "25" at bounding box center [247, 81] width 10 height 10
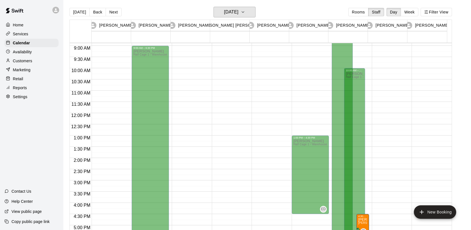
scroll to position [220, 0]
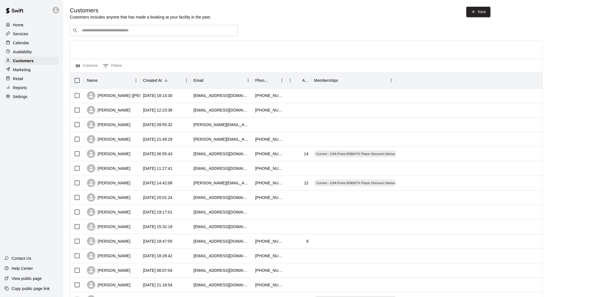
click at [181, 65] on div "Columns 0 Filters" at bounding box center [306, 66] width 472 height 14
click at [24, 41] on div "Calendar" at bounding box center [31, 43] width 54 height 8
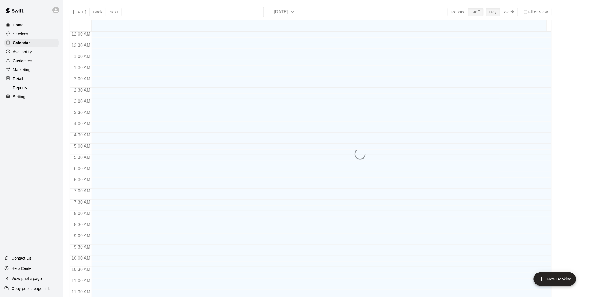
scroll to position [266, 0]
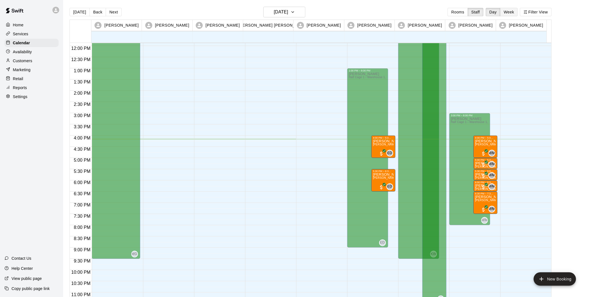
click at [514, 15] on button "Week" at bounding box center [509, 12] width 18 height 8
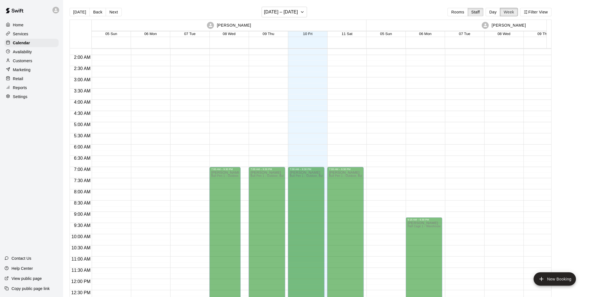
scroll to position [0, 0]
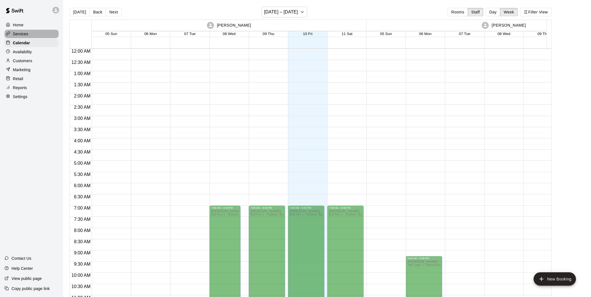
click at [22, 35] on p "Services" at bounding box center [20, 34] width 15 height 6
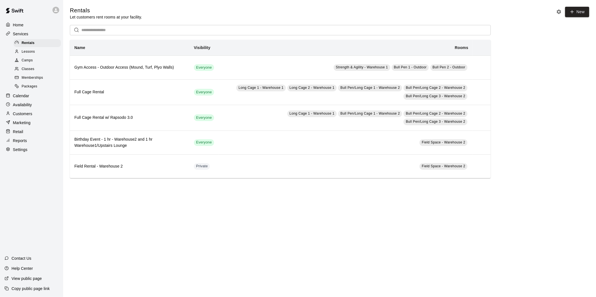
click at [23, 99] on p "Calendar" at bounding box center [21, 96] width 16 height 6
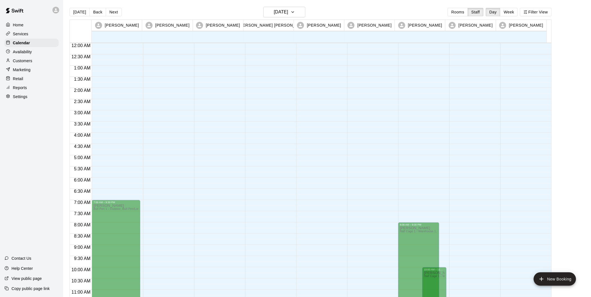
scroll to position [278, 0]
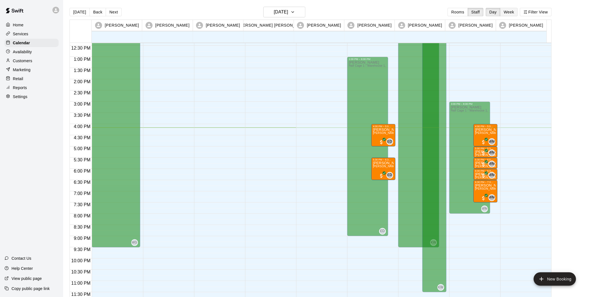
click at [515, 11] on button "Week" at bounding box center [509, 12] width 18 height 8
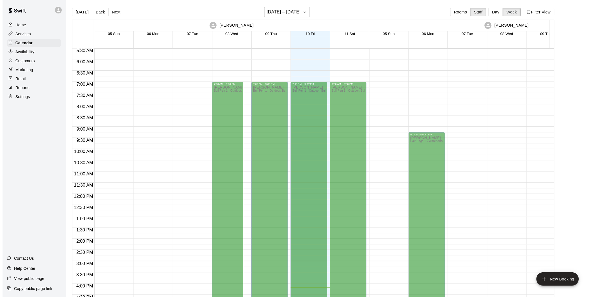
scroll to position [101, 0]
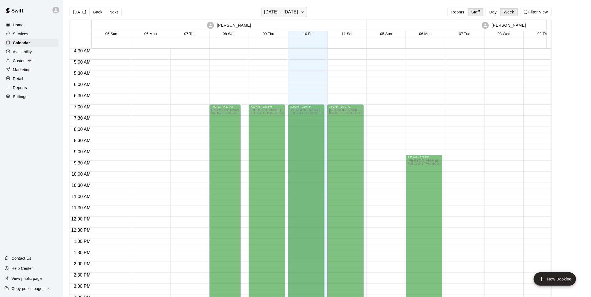
click at [304, 11] on icon "button" at bounding box center [302, 12] width 4 height 7
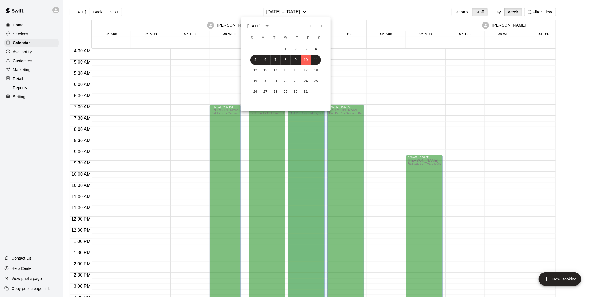
click at [356, 6] on div at bounding box center [298, 148] width 596 height 297
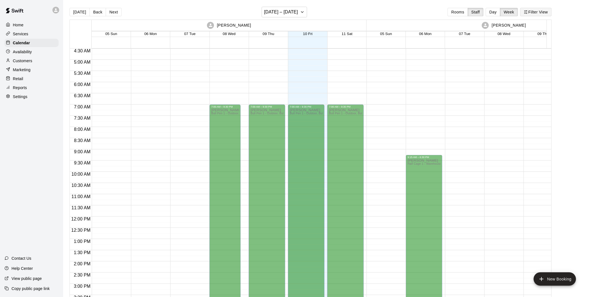
click at [548, 13] on button "Filter View" at bounding box center [535, 12] width 31 height 8
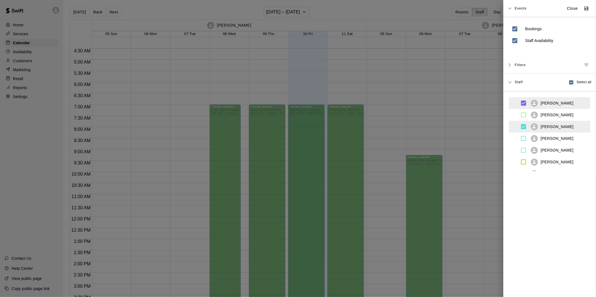
click at [511, 68] on div "Filters" at bounding box center [549, 65] width 93 height 17
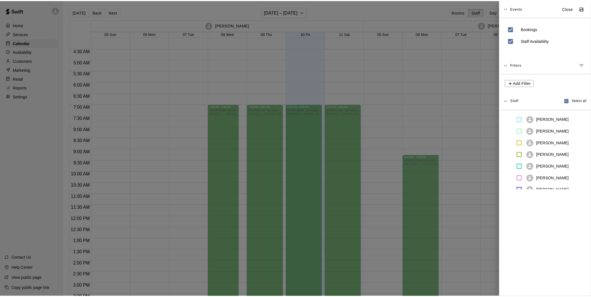
scroll to position [0, 0]
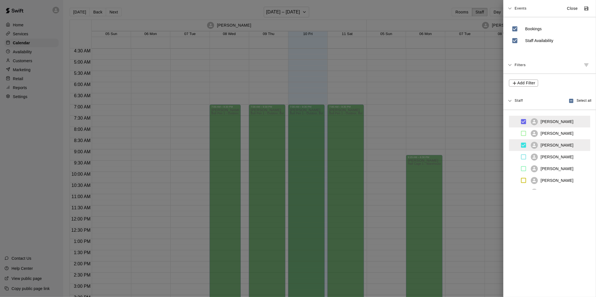
click at [439, 10] on div at bounding box center [298, 148] width 596 height 297
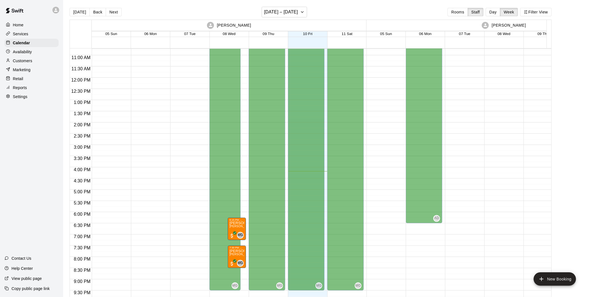
scroll to position [226, 0]
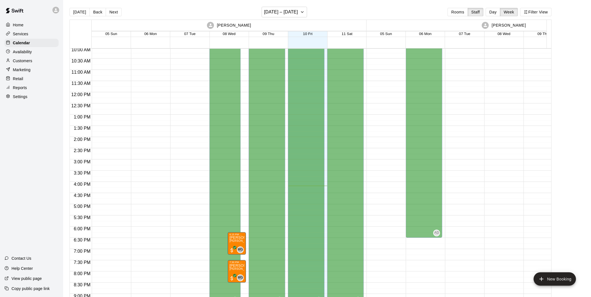
click at [581, 294] on main "[DATE] Back Next [DATE] – [DATE] Rooms Staff Day Week Filter View [PERSON_NAME]…" at bounding box center [326, 155] width 523 height 297
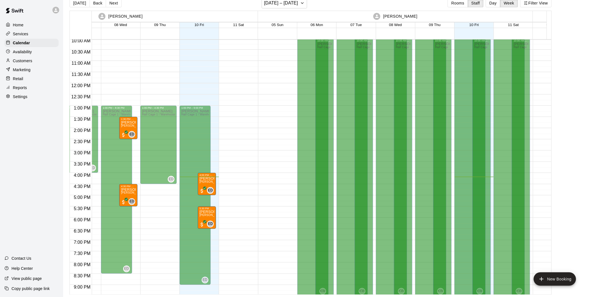
scroll to position [0, 0]
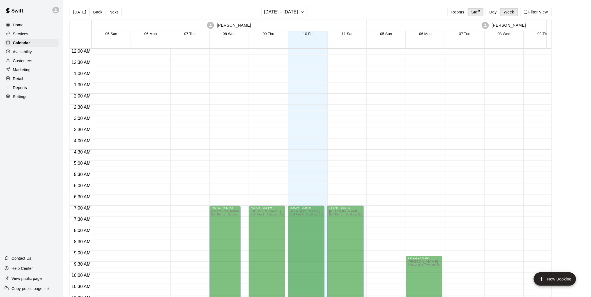
click at [96, 24] on div "[PERSON_NAME]" at bounding box center [229, 25] width 273 height 11
drag, startPoint x: 500, startPoint y: 13, endPoint x: 346, endPoint y: 17, distance: 153.7
click at [500, 13] on button "Day" at bounding box center [493, 12] width 15 height 8
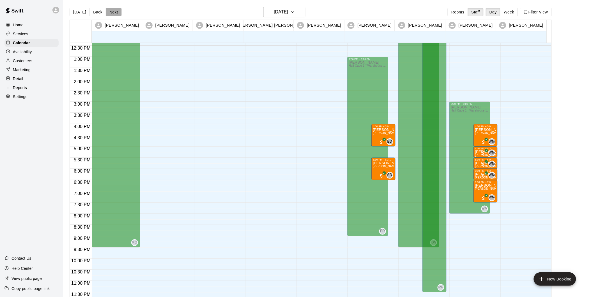
click at [116, 14] on button "Next" at bounding box center [114, 12] width 16 height 8
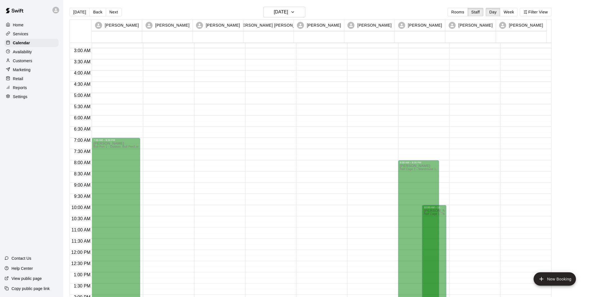
click at [26, 32] on div "Services" at bounding box center [31, 34] width 54 height 8
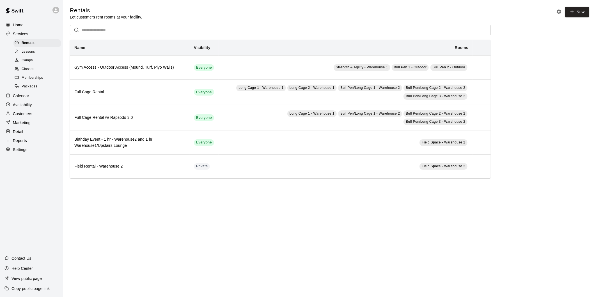
click at [19, 23] on p "Home" at bounding box center [18, 25] width 11 height 6
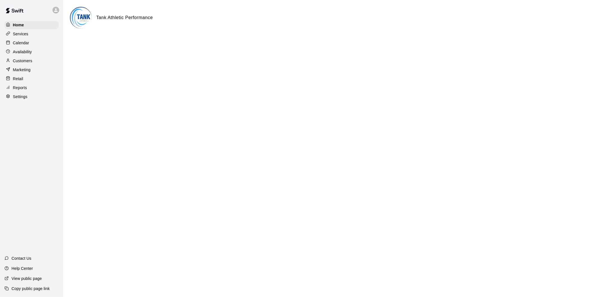
click at [22, 82] on p "Retail" at bounding box center [18, 79] width 10 height 6
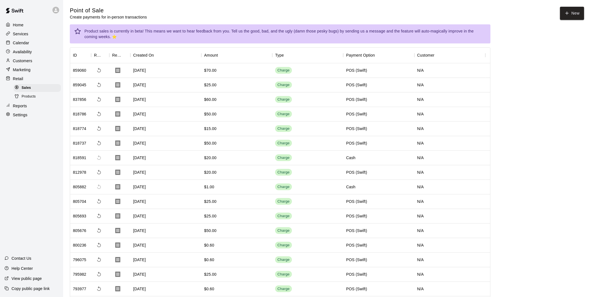
click at [20, 72] on p "Marketing" at bounding box center [22, 70] width 18 height 6
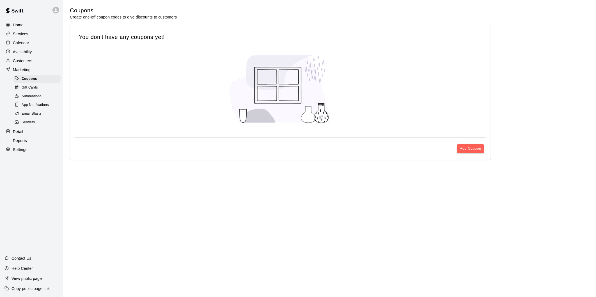
click at [23, 62] on p "Customers" at bounding box center [22, 61] width 19 height 6
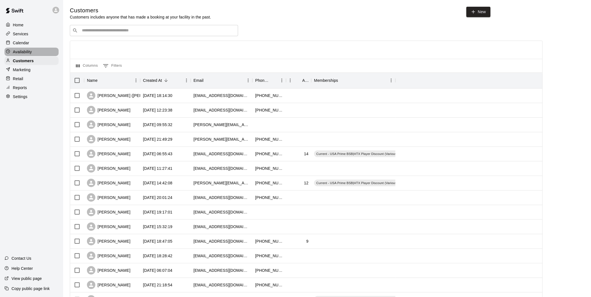
click at [23, 55] on p "Availability" at bounding box center [22, 52] width 19 height 6
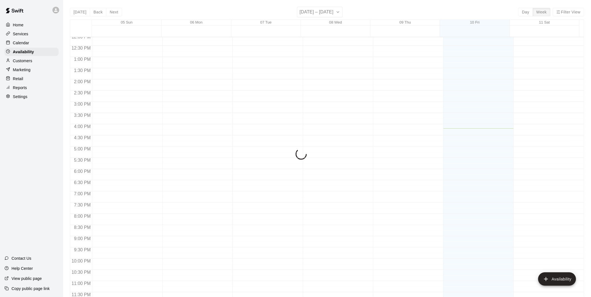
click at [21, 41] on div "Calendar" at bounding box center [31, 43] width 54 height 8
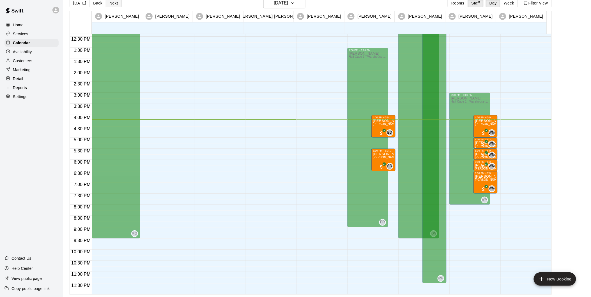
click at [111, 3] on button "Next" at bounding box center [114, 3] width 16 height 8
click at [111, 3] on div "[DATE] Back [DATE][DATE] Rooms Staff Day Week Filter View [PERSON_NAME] 10 Fri …" at bounding box center [311, 146] width 482 height 297
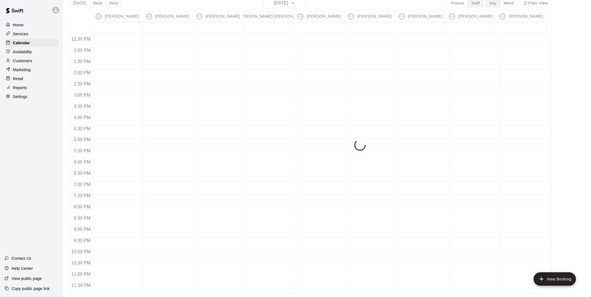
click at [111, 3] on div "[DATE] Back [DATE][DATE] Rooms Staff Day Week Filter View [PERSON_NAME] 11 Sat …" at bounding box center [311, 146] width 482 height 297
click at [111, 3] on button "Next" at bounding box center [114, 3] width 16 height 8
click at [111, 3] on div "[DATE] Back [DATE][DATE] Rooms Staff Day Week Filter View [PERSON_NAME] 11 Sat …" at bounding box center [311, 146] width 482 height 297
click at [111, 3] on div "[DATE] Back [DATE][DATE] Rooms Staff Day Week Filter View [PERSON_NAME] 12 Sun …" at bounding box center [311, 146] width 482 height 297
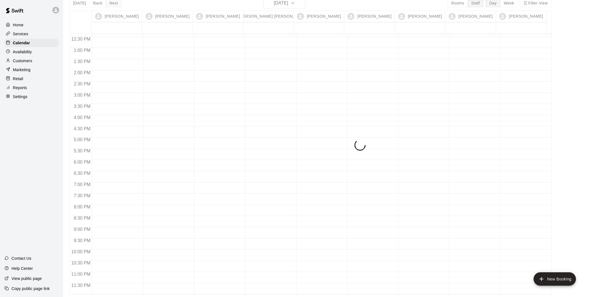
click at [111, 3] on div "[DATE] Back [DATE][DATE] Rooms Staff Day Week Filter View [PERSON_NAME] 12 Sun …" at bounding box center [311, 146] width 482 height 297
click at [111, 3] on button "Next" at bounding box center [114, 3] width 16 height 8
click at [111, 3] on div "[DATE] Back [DATE][DATE] Rooms Staff Day Week Filter View [PERSON_NAME] 13 Mon …" at bounding box center [311, 146] width 482 height 297
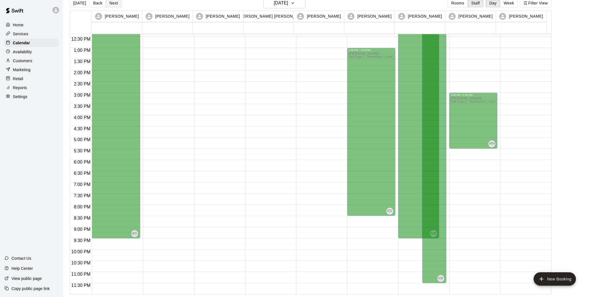
click at [111, 3] on button "Next" at bounding box center [114, 3] width 16 height 8
click at [111, 3] on div "[DATE] Back [DATE][DATE] Rooms Staff Day Week Filter View [PERSON_NAME] 13 Mon …" at bounding box center [311, 146] width 482 height 297
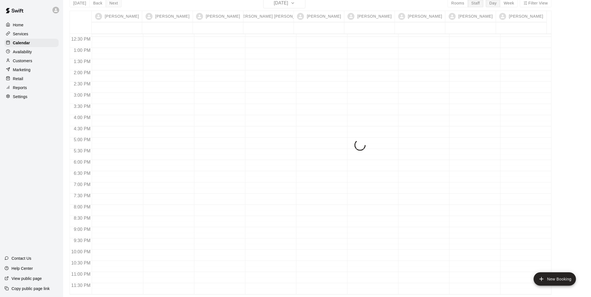
click at [111, 3] on div "[DATE] Back [DATE][DATE] Rooms Staff Day Week Filter View [PERSON_NAME] 14 Tue …" at bounding box center [311, 146] width 482 height 297
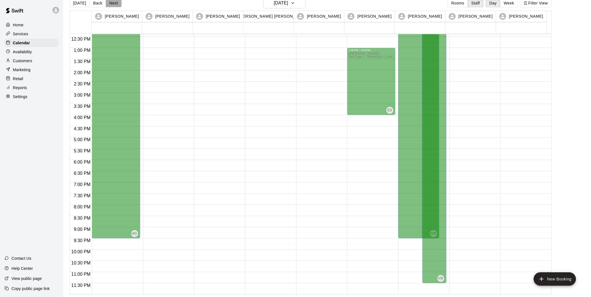
click at [111, 3] on button "Next" at bounding box center [114, 3] width 16 height 8
click at [111, 3] on div "[DATE] Back [DATE][DATE] Rooms Staff Day Week Filter View [PERSON_NAME] 14 Tue …" at bounding box center [311, 146] width 482 height 297
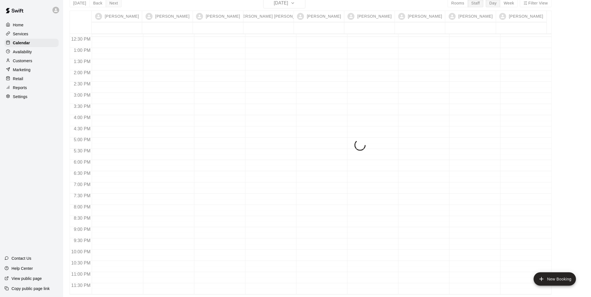
click at [111, 3] on button "Next" at bounding box center [114, 3] width 16 height 8
click at [111, 3] on div "[DATE] Back [DATE][DATE] Rooms Staff Day Week Filter View [PERSON_NAME] 16 Thu …" at bounding box center [311, 146] width 482 height 297
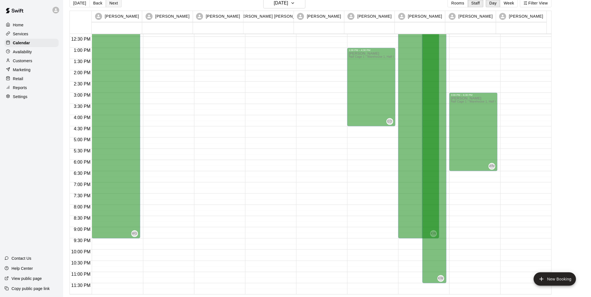
click at [111, 3] on button "Next" at bounding box center [114, 3] width 16 height 8
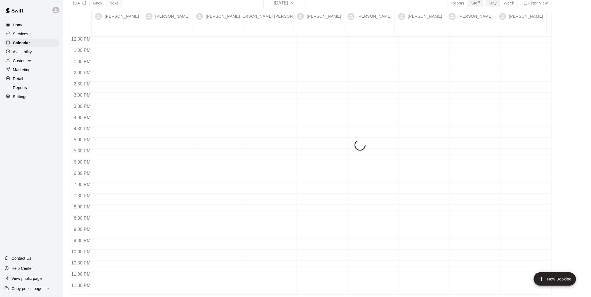
click at [111, 3] on div "[DATE] Back [DATE][DATE] Rooms Staff Day Week Filter View [PERSON_NAME] 17 Fri …" at bounding box center [311, 146] width 482 height 297
click at [111, 3] on button "Next" at bounding box center [114, 3] width 16 height 8
click at [111, 3] on div "[DATE] Back [DATE][DATE] Rooms Staff Day Week Filter View [PERSON_NAME] 18 Sat …" at bounding box center [311, 146] width 482 height 297
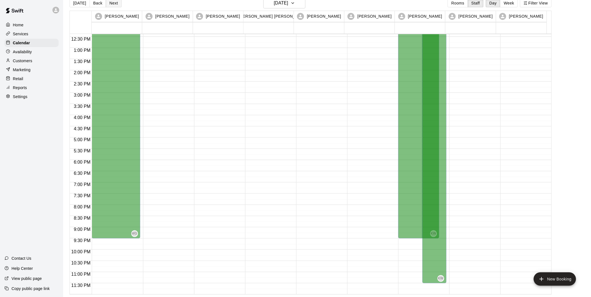
click at [111, 3] on button "Next" at bounding box center [114, 3] width 16 height 8
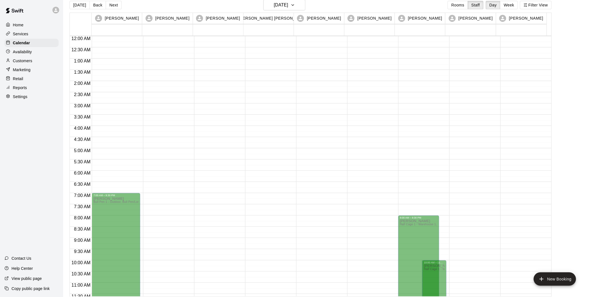
scroll to position [9, 0]
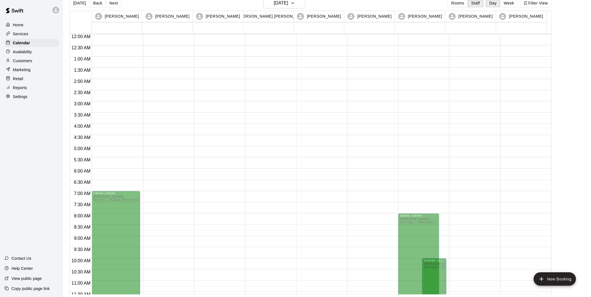
drag, startPoint x: 253, startPoint y: 297, endPoint x: 305, endPoint y: 298, distance: 52.2
click at [305, 297] on html "Home Services Calendar Availability Customers Marketing Retail Reports Settings…" at bounding box center [295, 144] width 591 height 306
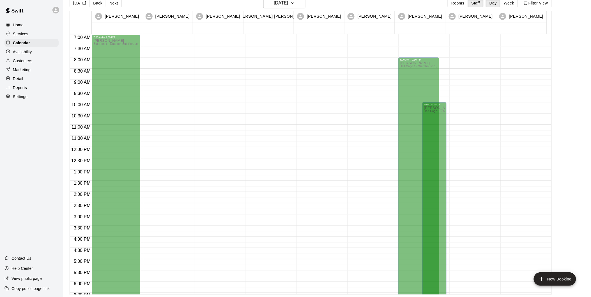
scroll to position [29, 0]
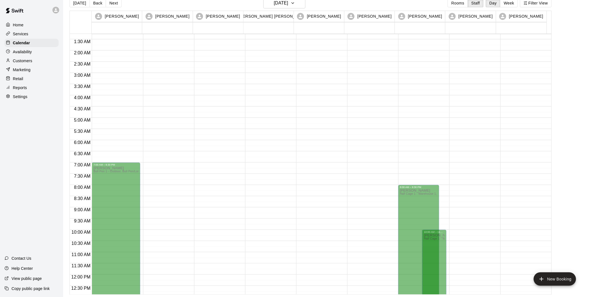
click at [86, 297] on html "Home Services Calendar Availability Customers Marketing Retail Reports Settings…" at bounding box center [295, 144] width 591 height 306
drag, startPoint x: 496, startPoint y: 296, endPoint x: 548, endPoint y: 296, distance: 51.6
click at [548, 296] on main "[DATE] Back [DATE][DATE] Rooms Staff Day Week Filter View [PERSON_NAME] 19 Sun …" at bounding box center [327, 144] width 528 height 306
drag, startPoint x: 548, startPoint y: 296, endPoint x: 582, endPoint y: 251, distance: 56.5
click at [506, 297] on html "Home Services Calendar Availability Customers Marketing Retail Reports Settings…" at bounding box center [295, 144] width 591 height 306
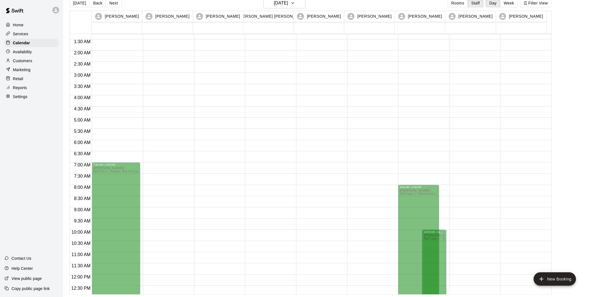
click at [591, 293] on html "Home Services Calendar Availability Customers Marketing Retail Reports Settings…" at bounding box center [295, 144] width 591 height 306
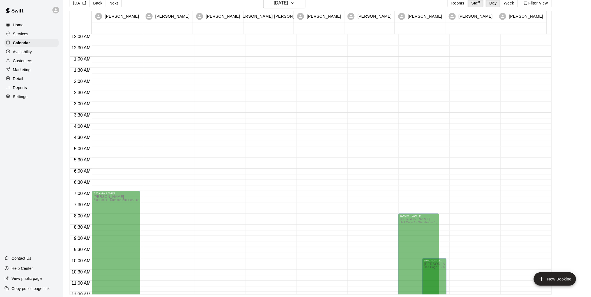
scroll to position [0, 0]
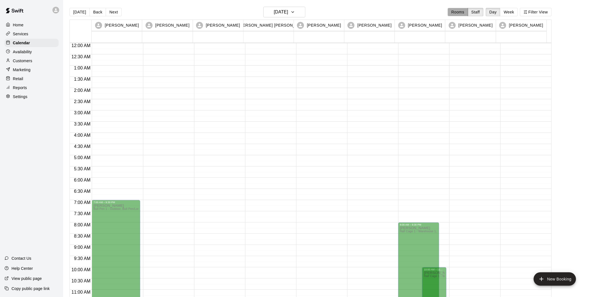
click at [462, 13] on button "Rooms" at bounding box center [458, 12] width 20 height 8
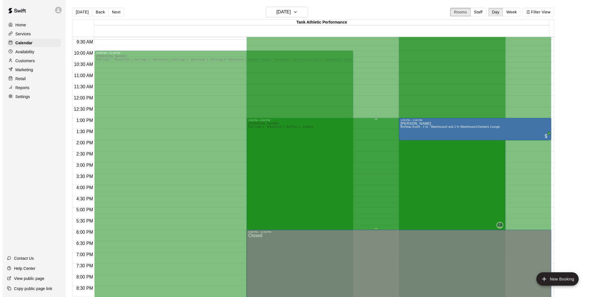
scroll to position [249, 0]
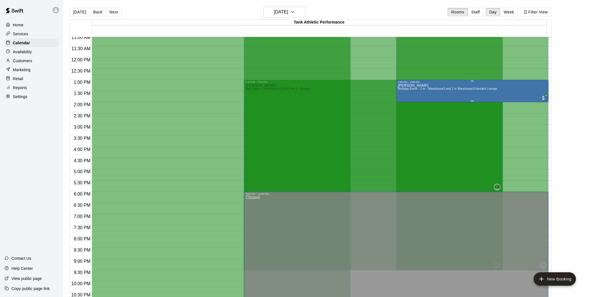
click at [480, 90] on span "Birthday Event - 1 hr - Warehouse2 and 1 hr Warehouse1/Upstairs Lounge" at bounding box center [447, 88] width 99 height 3
click at [461, 90] on span "Birthday Event - 1 hr - Warehouse2 and 1 hr Warehouse1/Upstairs Lounge" at bounding box center [447, 88] width 99 height 3
click at [461, 91] on div at bounding box center [295, 148] width 591 height 297
drag, startPoint x: 461, startPoint y: 91, endPoint x: 462, endPoint y: 79, distance: 11.2
click at [459, 79] on div "[PERSON_NAME] Half Cage 1 - Warehouse 1, Half Cage 2 - Warehouse 1, Half Cage 3…" at bounding box center [472, 119] width 149 height 297
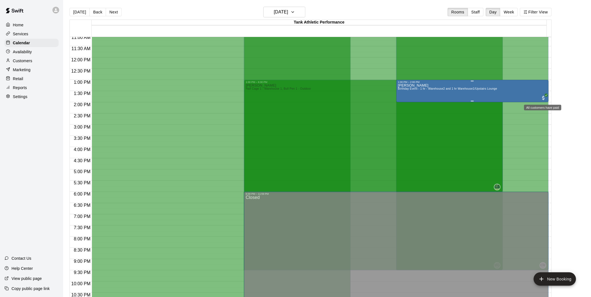
click at [542, 100] on span "All customers have paid" at bounding box center [544, 98] width 6 height 6
click at [546, 100] on icon "edit" at bounding box center [545, 100] width 5 height 5
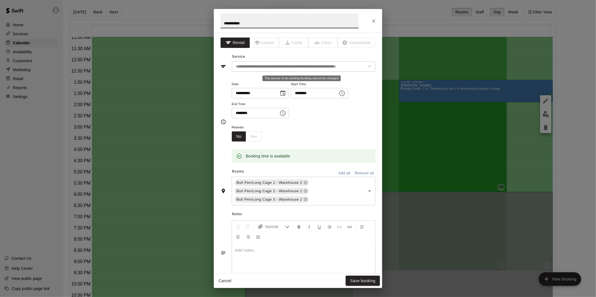
click at [365, 67] on div "The service of an existing booking cannot be changed" at bounding box center [368, 67] width 7 height 8
drag, startPoint x: 349, startPoint y: 116, endPoint x: 340, endPoint y: 96, distance: 21.8
click at [349, 116] on div "**********" at bounding box center [304, 100] width 144 height 38
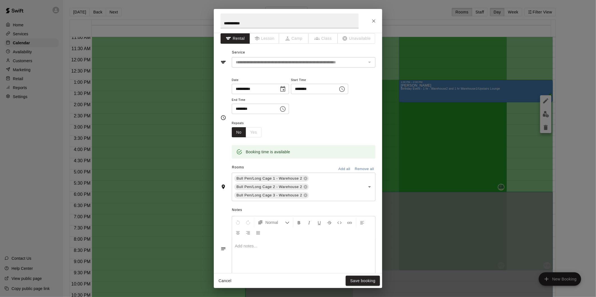
scroll to position [0, 0]
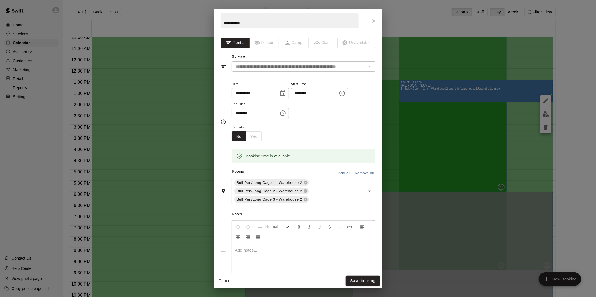
click at [346, 250] on p at bounding box center [303, 251] width 137 height 6
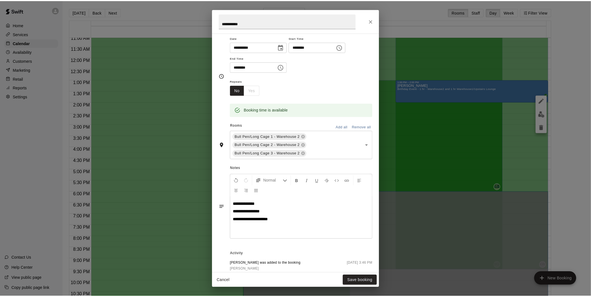
scroll to position [77, 0]
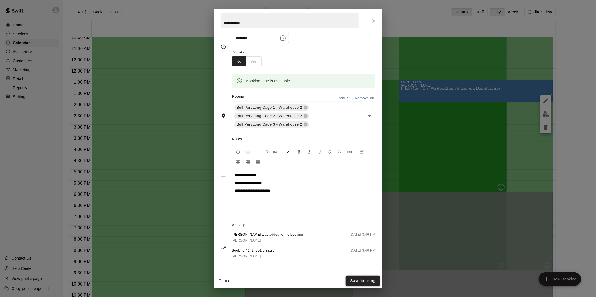
click at [358, 280] on button "Save booking" at bounding box center [362, 281] width 34 height 10
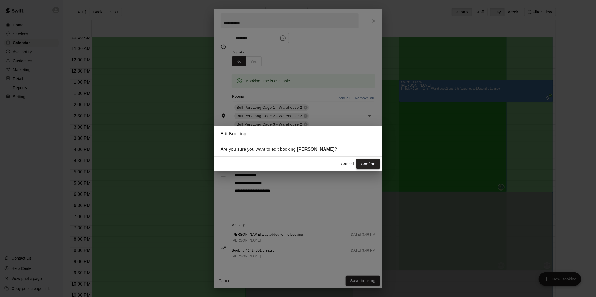
click at [374, 165] on button "Confirm" at bounding box center [368, 164] width 24 height 10
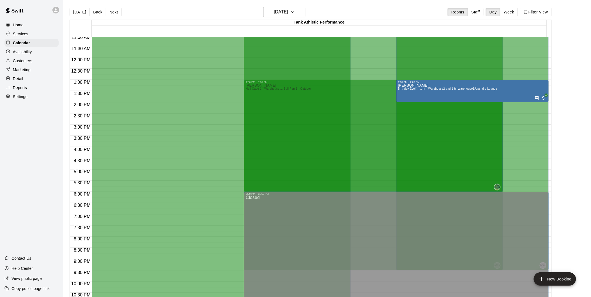
click at [28, 92] on div "Reports" at bounding box center [31, 88] width 54 height 8
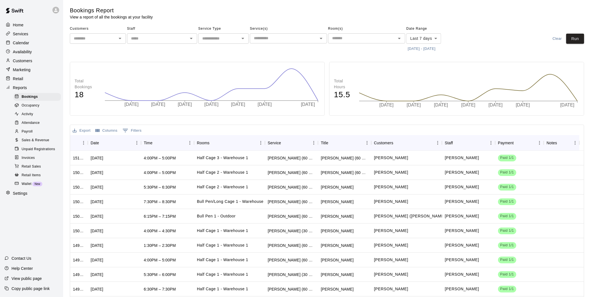
click at [41, 143] on span "Sales & Revenue" at bounding box center [36, 141] width 28 height 6
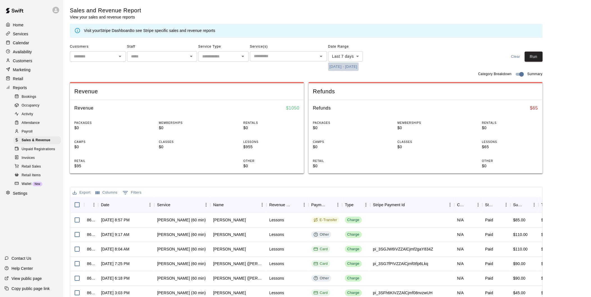
click at [359, 65] on button "[DATE] - [DATE]" at bounding box center [343, 67] width 31 height 9
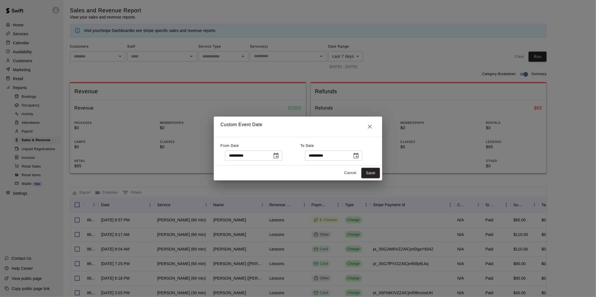
click at [278, 156] on icon "Choose date, selected date is Oct 3, 2025" at bounding box center [275, 156] width 5 height 6
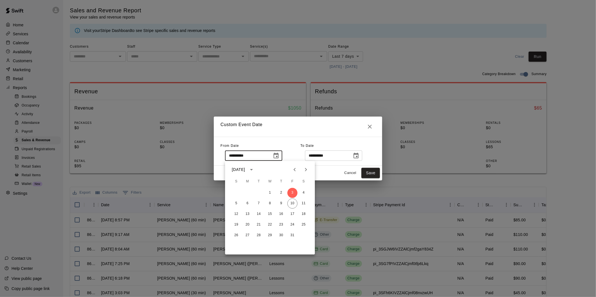
click at [294, 171] on icon "Previous month" at bounding box center [294, 169] width 7 height 7
click at [293, 169] on icon "Previous month" at bounding box center [294, 169] width 7 height 7
click at [257, 194] on button "1" at bounding box center [258, 193] width 10 height 10
type input "**********"
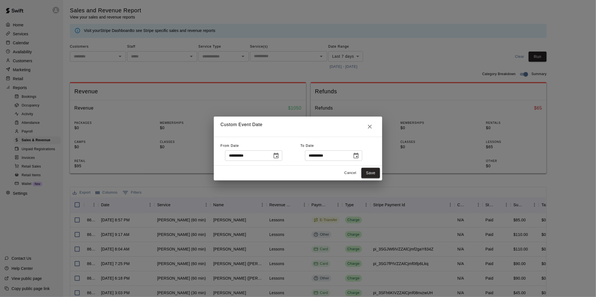
click at [372, 175] on button "Save" at bounding box center [370, 173] width 19 height 10
type input "******"
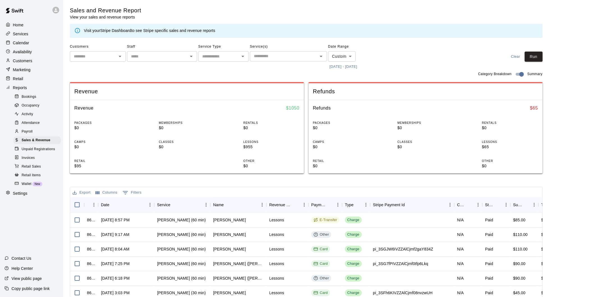
click at [476, 66] on div "Customers ​ Staff ​ Service Type ​ Service(s) ​ Date Range Custom ****** ​ [DAT…" at bounding box center [306, 56] width 473 height 29
click at [534, 54] on button "Run" at bounding box center [534, 57] width 18 height 10
click at [114, 193] on button "Columns" at bounding box center [106, 192] width 25 height 9
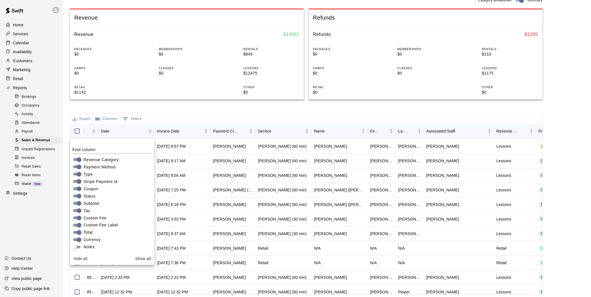
scroll to position [88, 0]
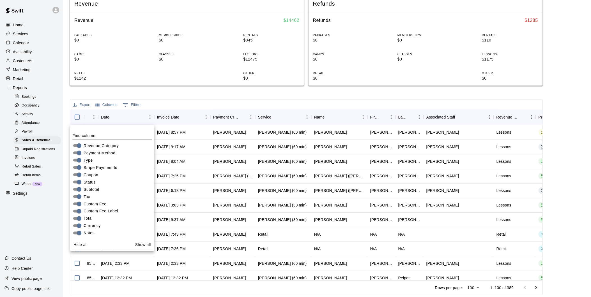
click at [144, 245] on button "Show all" at bounding box center [143, 245] width 20 height 10
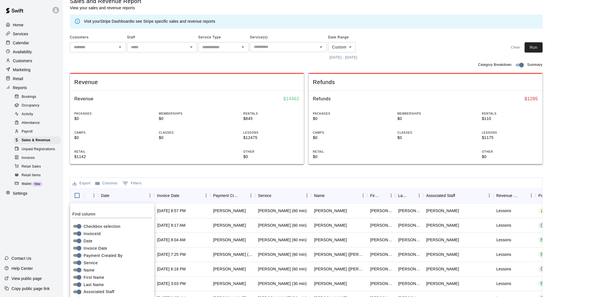
scroll to position [0, 0]
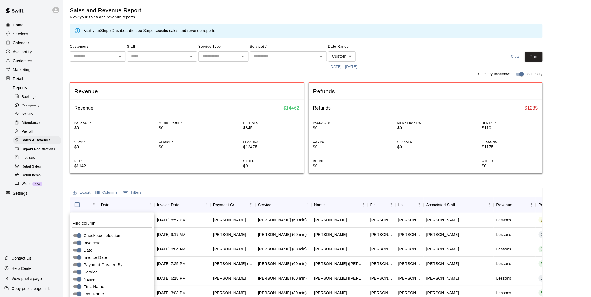
click at [212, 191] on div "Export Columns 0 Filters" at bounding box center [306, 192] width 472 height 10
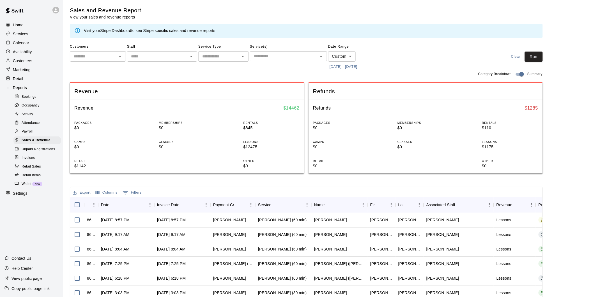
click at [133, 193] on button "0 Filters" at bounding box center [132, 192] width 22 height 9
click at [109, 193] on button "Columns" at bounding box center [106, 192] width 25 height 9
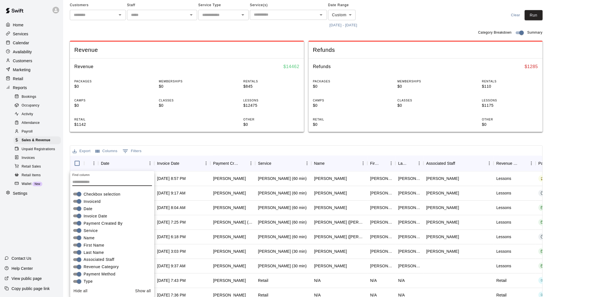
click at [181, 151] on div "Export Columns 0 Filters" at bounding box center [306, 151] width 472 height 10
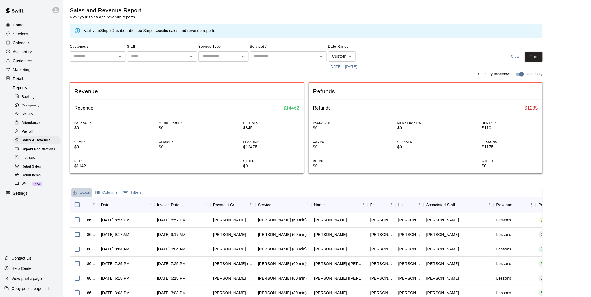
click at [83, 192] on button "Export" at bounding box center [81, 192] width 21 height 9
click at [86, 206] on li "Download as CSV" at bounding box center [92, 203] width 43 height 9
